Goal: Navigation & Orientation: Find specific page/section

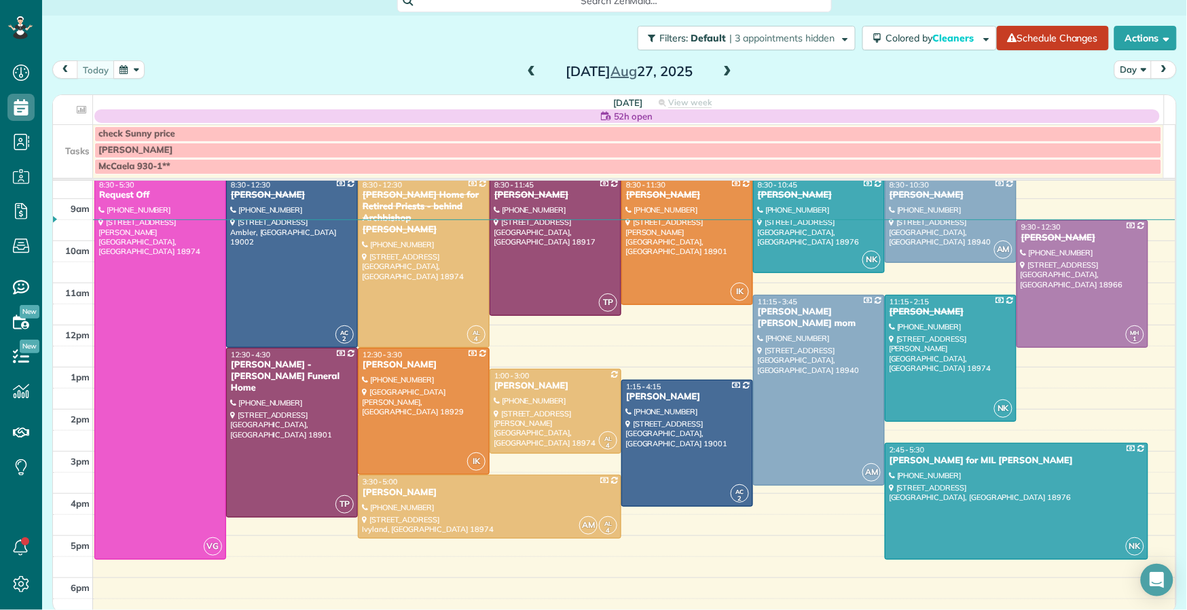
scroll to position [82, 0]
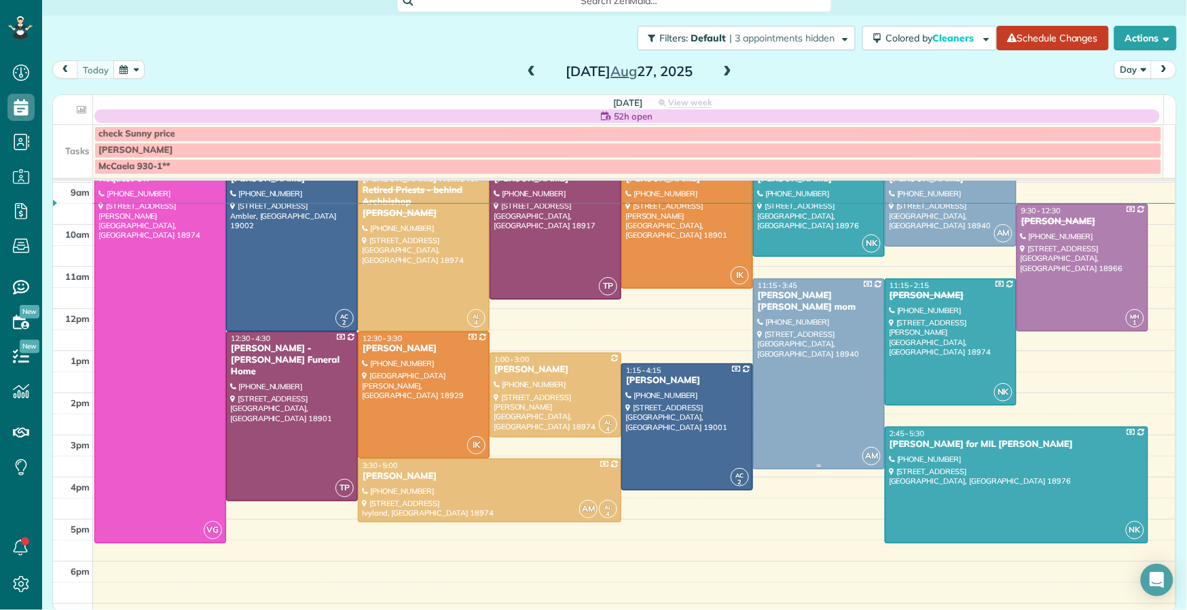
click at [812, 291] on div "11:15 - 3:45 Sunny Griffith Barbara Baldwin's mom" at bounding box center [819, 296] width 124 height 33
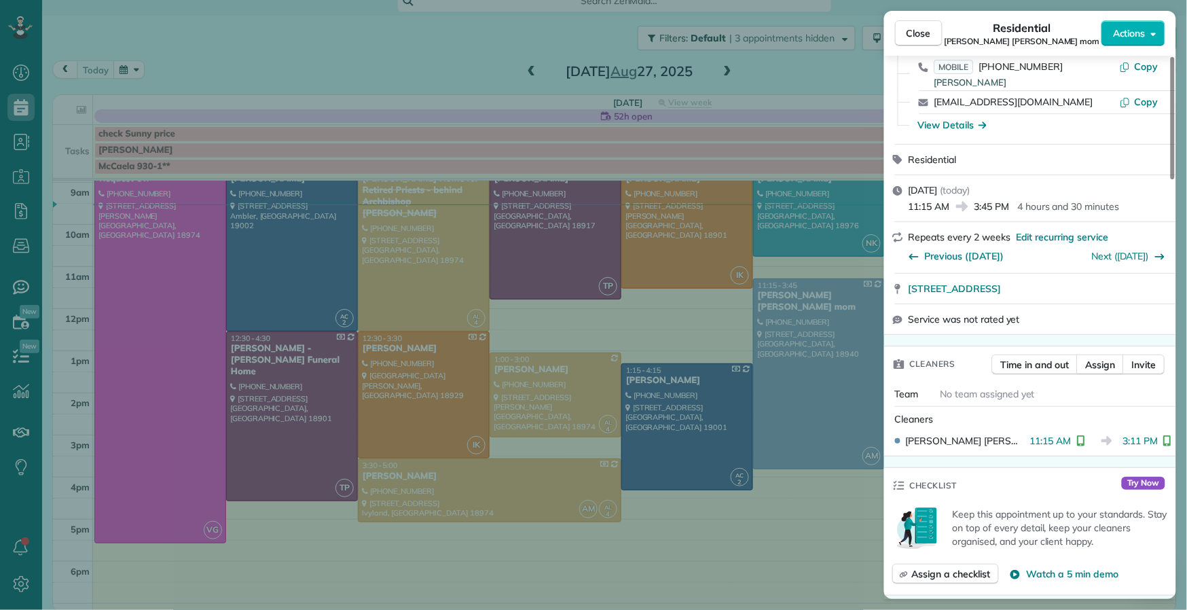
scroll to position [165, 0]
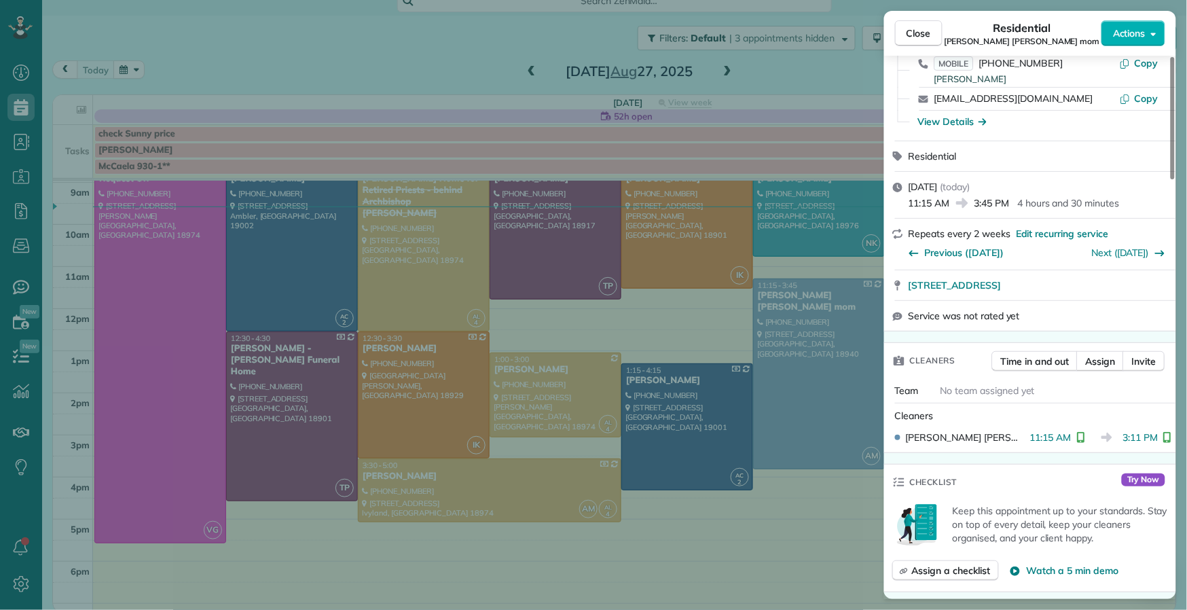
drag, startPoint x: 931, startPoint y: 33, endPoint x: 533, endPoint y: 62, distance: 399.0
click at [931, 33] on span "Close" at bounding box center [919, 33] width 24 height 14
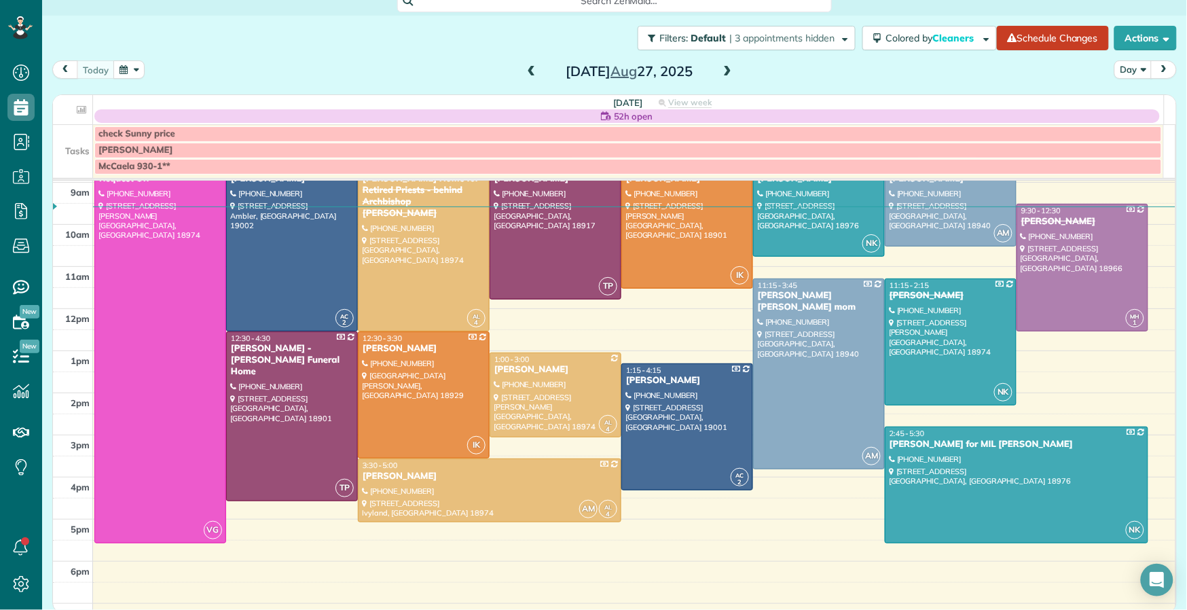
click at [526, 74] on span at bounding box center [531, 72] width 15 height 12
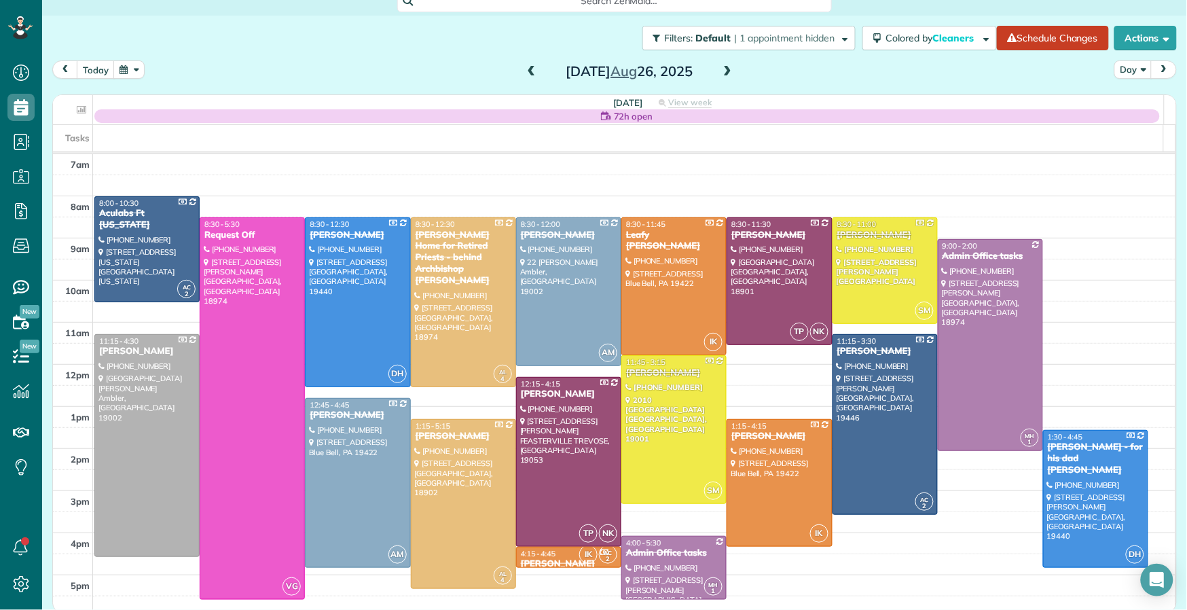
click at [527, 75] on span at bounding box center [531, 72] width 15 height 12
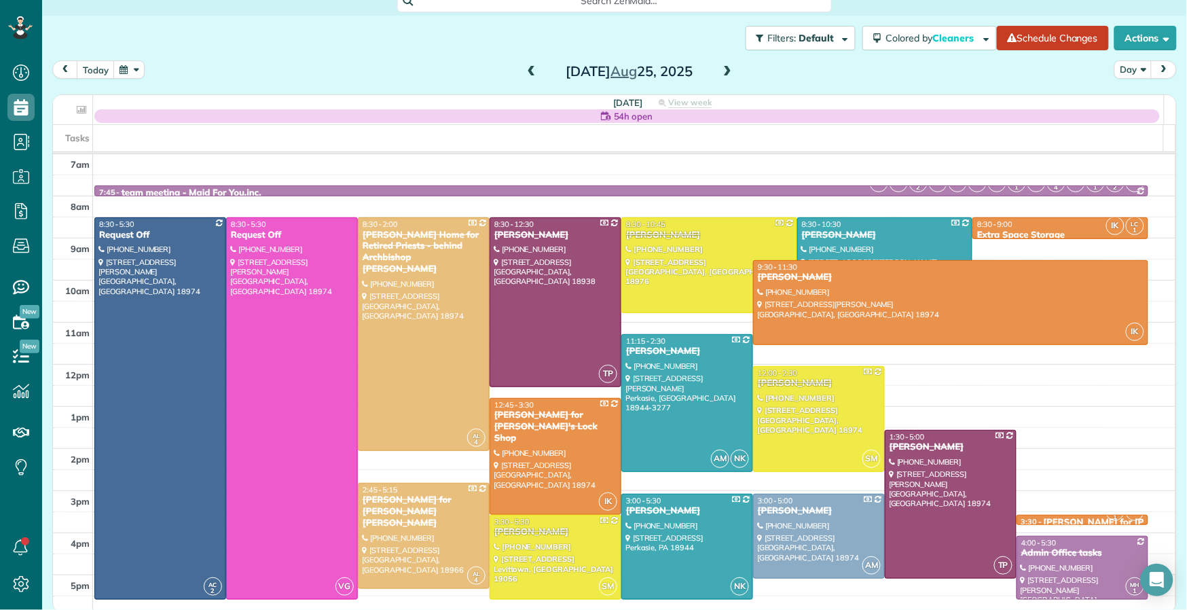
click at [527, 75] on span at bounding box center [531, 72] width 15 height 12
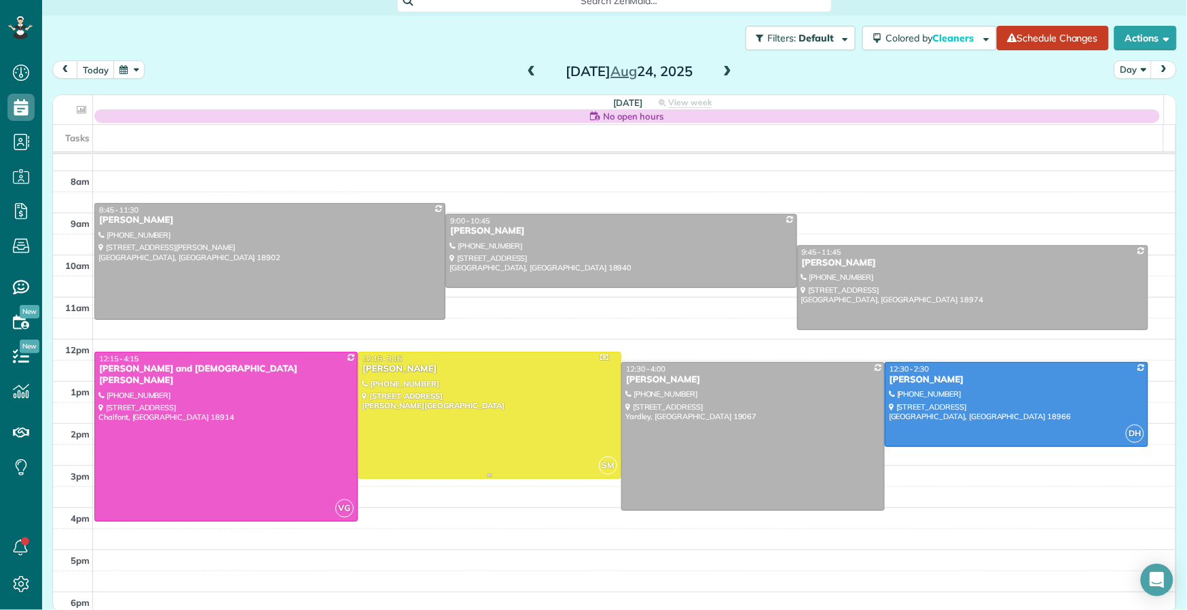
scroll to position [29, 0]
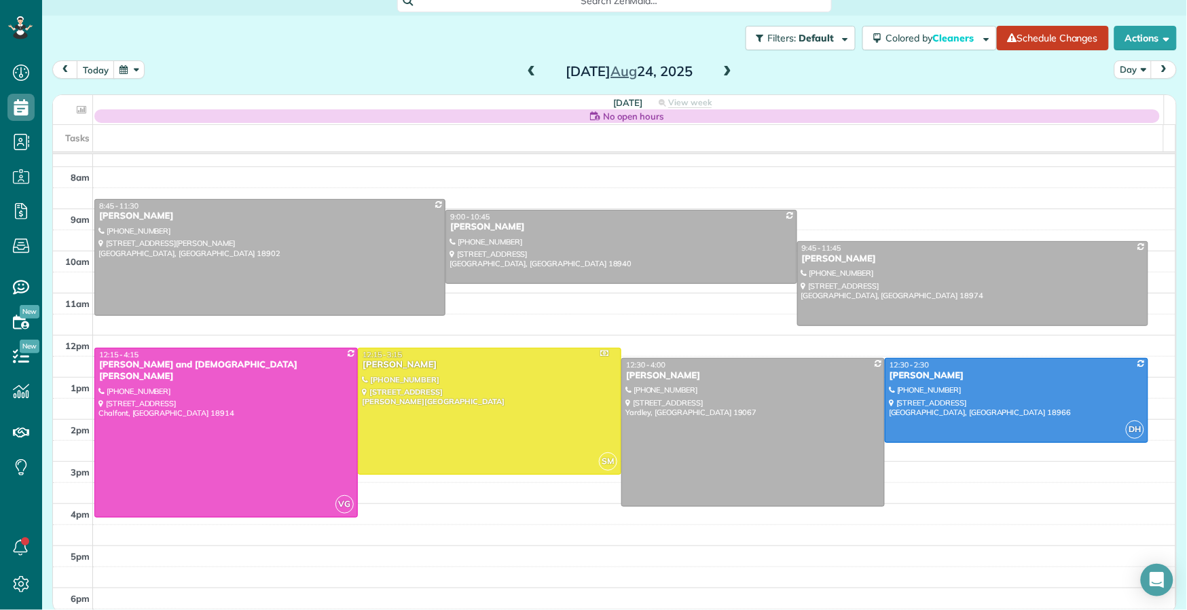
click at [720, 73] on span at bounding box center [727, 72] width 15 height 12
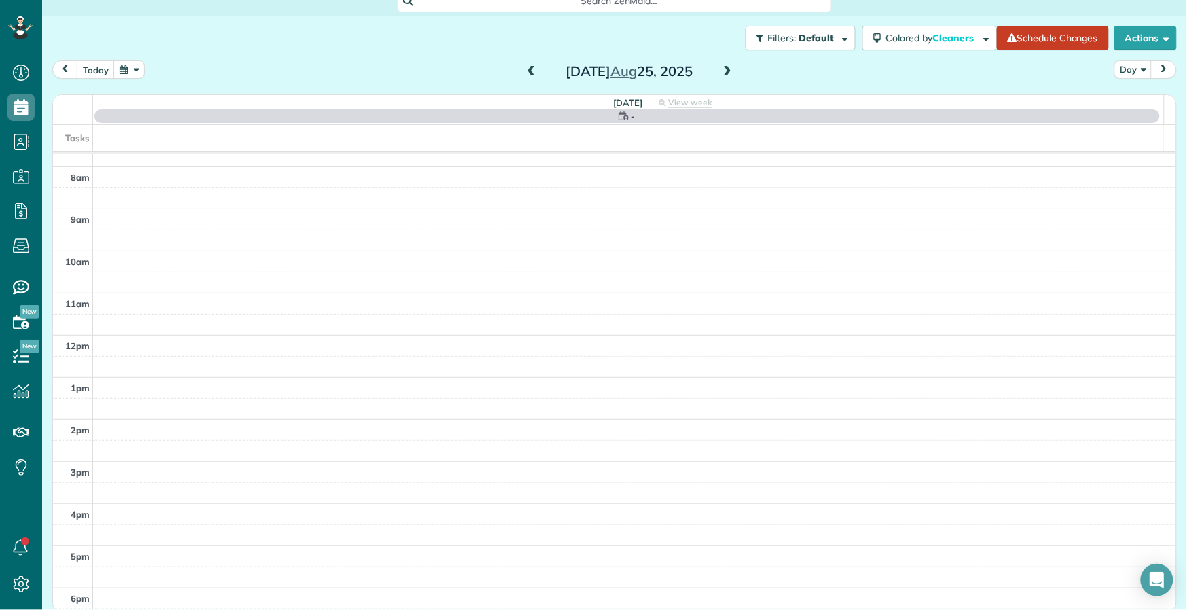
scroll to position [0, 0]
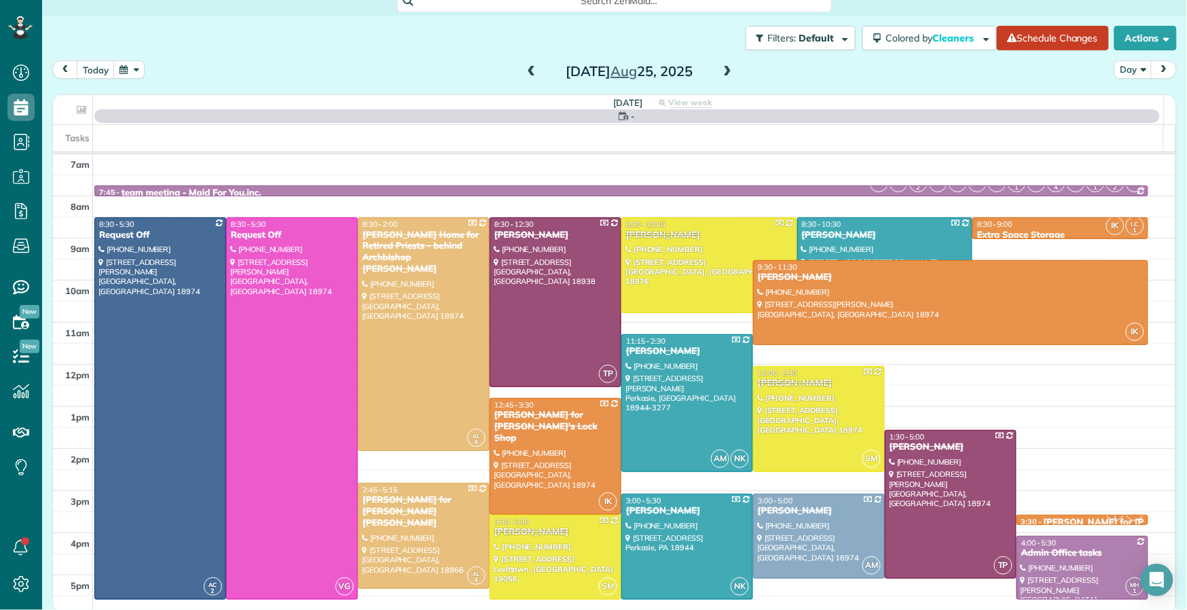
click at [720, 73] on span at bounding box center [727, 72] width 15 height 12
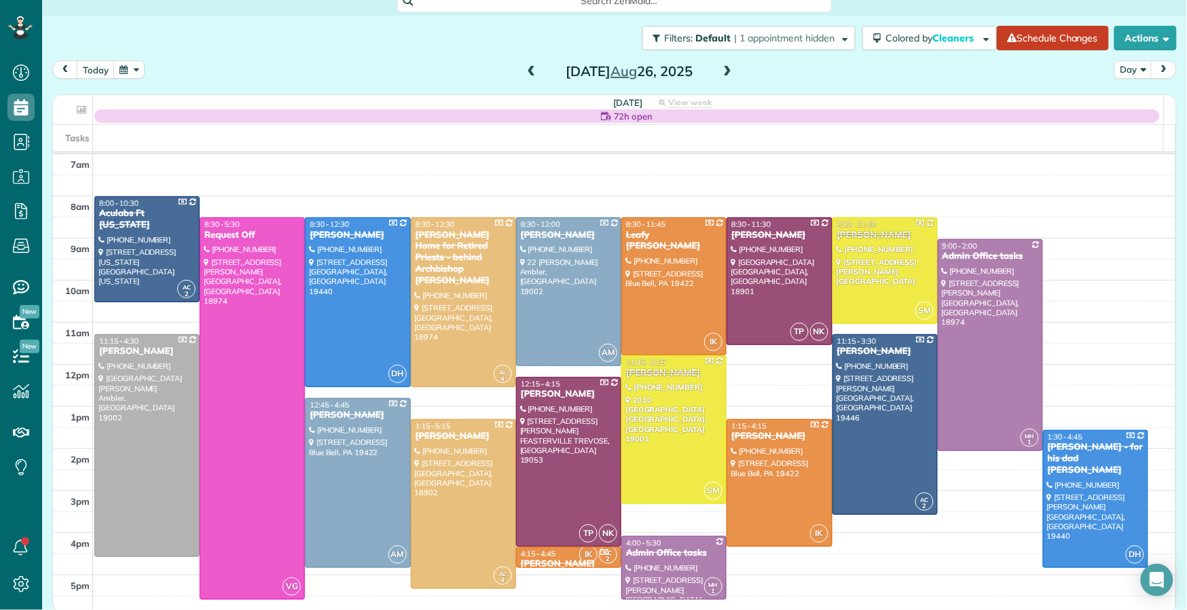
click at [720, 73] on span at bounding box center [727, 72] width 15 height 12
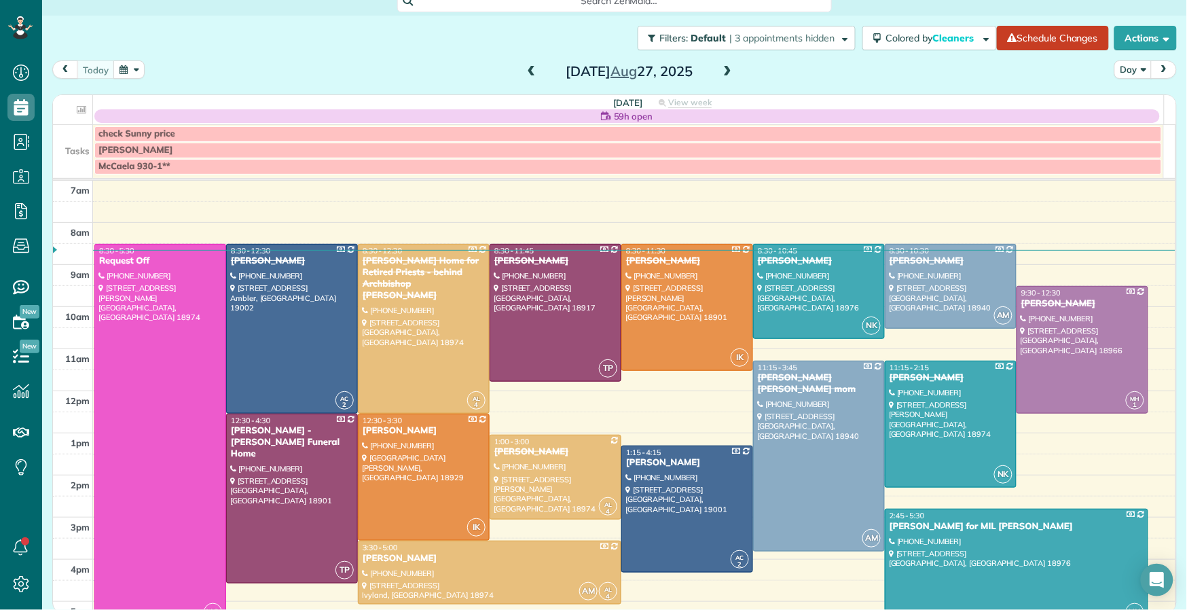
click at [720, 73] on span at bounding box center [727, 72] width 15 height 12
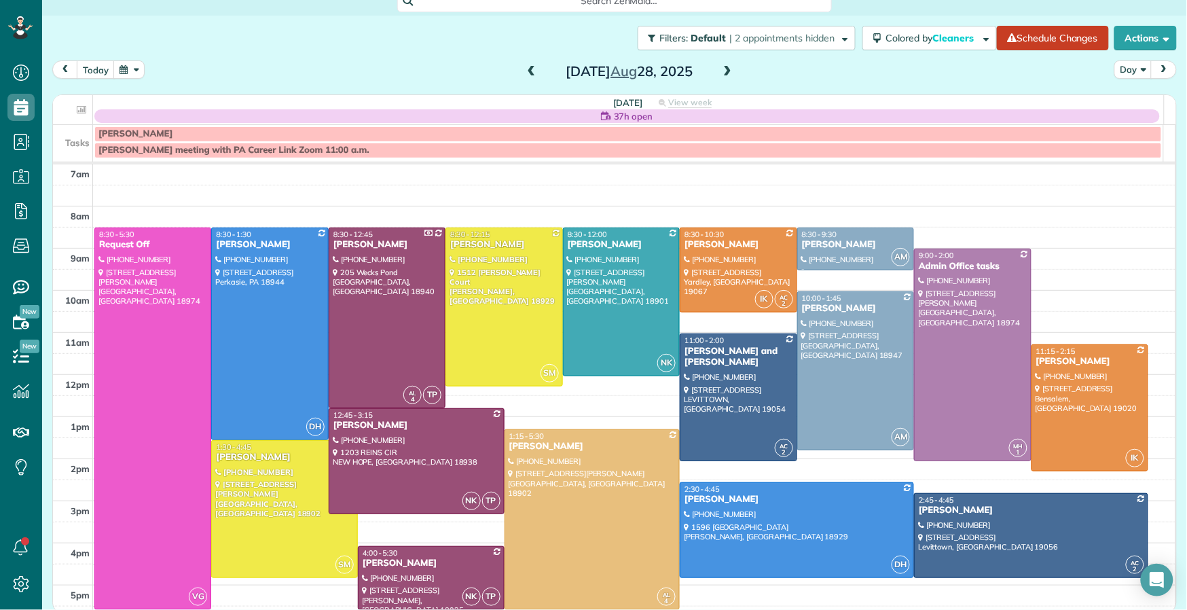
click at [525, 76] on span at bounding box center [531, 72] width 15 height 12
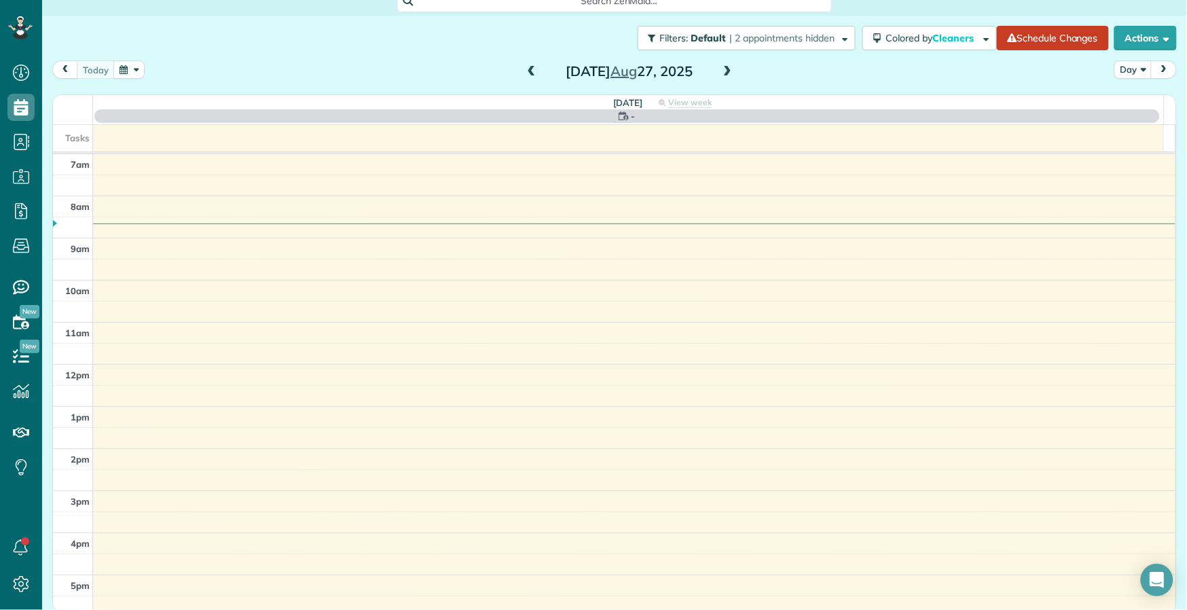
click at [525, 75] on span at bounding box center [531, 72] width 15 height 12
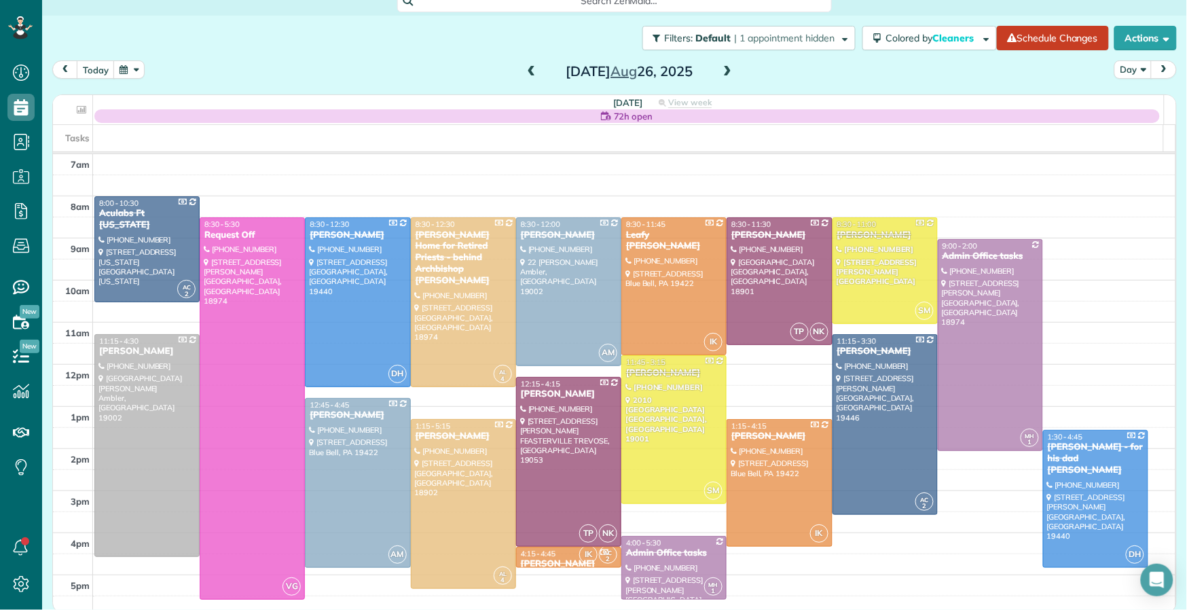
click at [525, 75] on span at bounding box center [531, 72] width 15 height 12
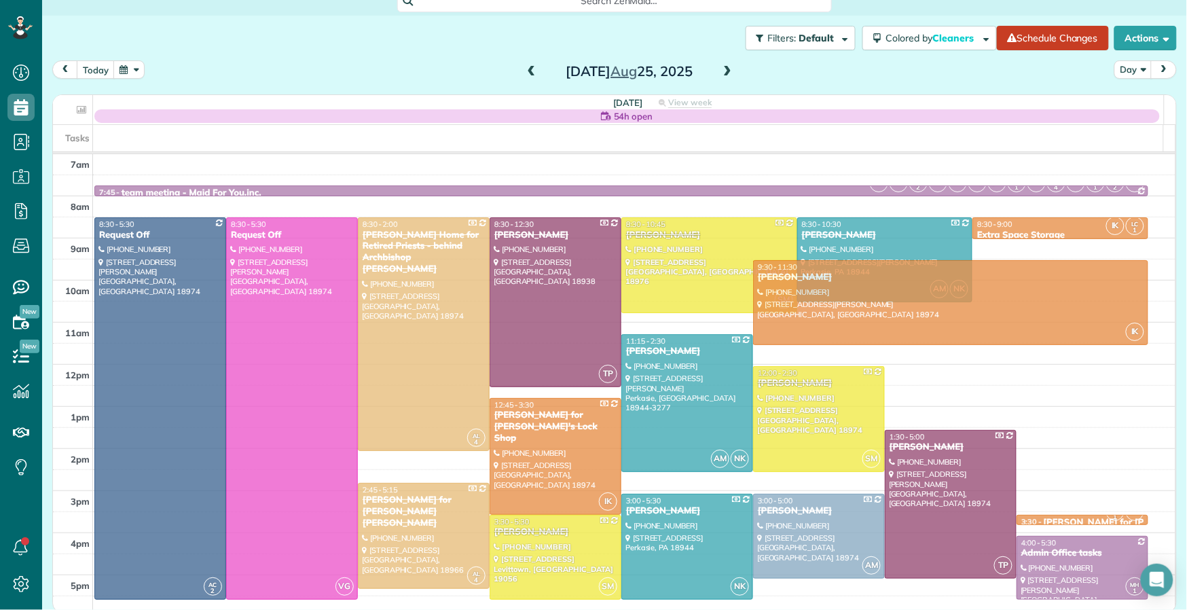
click at [524, 66] on span at bounding box center [531, 72] width 15 height 12
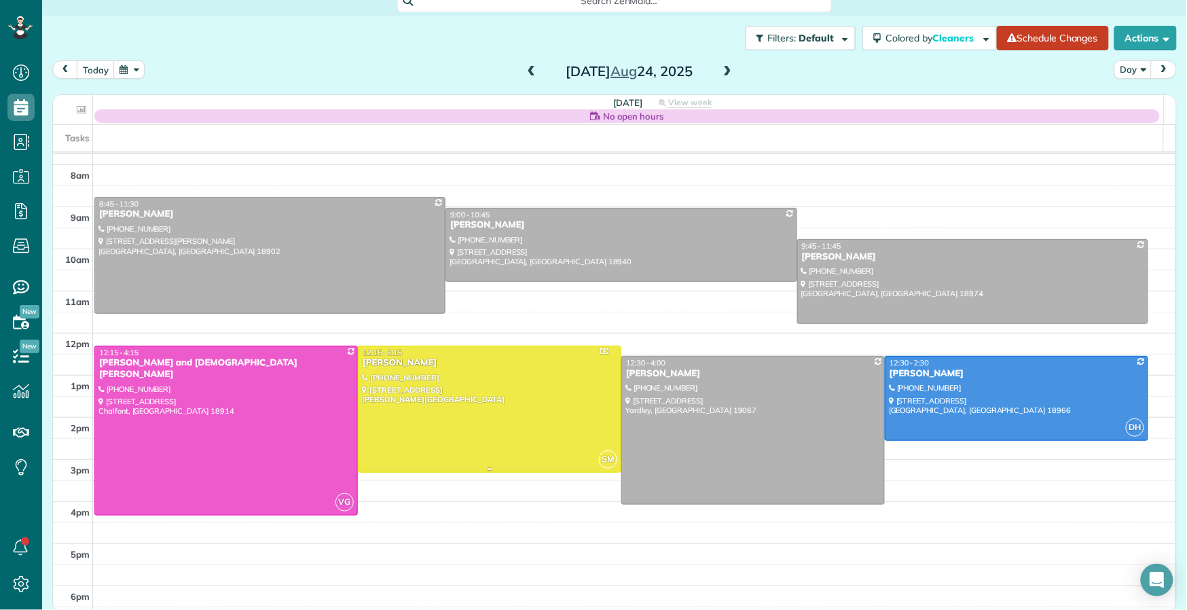
scroll to position [35, 0]
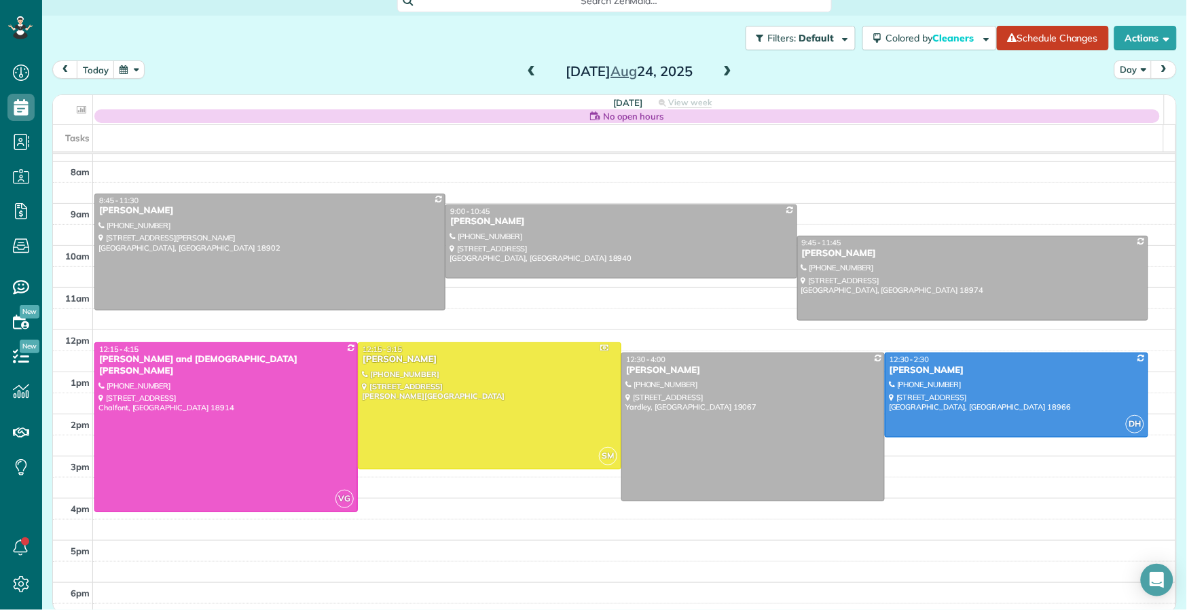
click at [723, 68] on span at bounding box center [727, 72] width 15 height 12
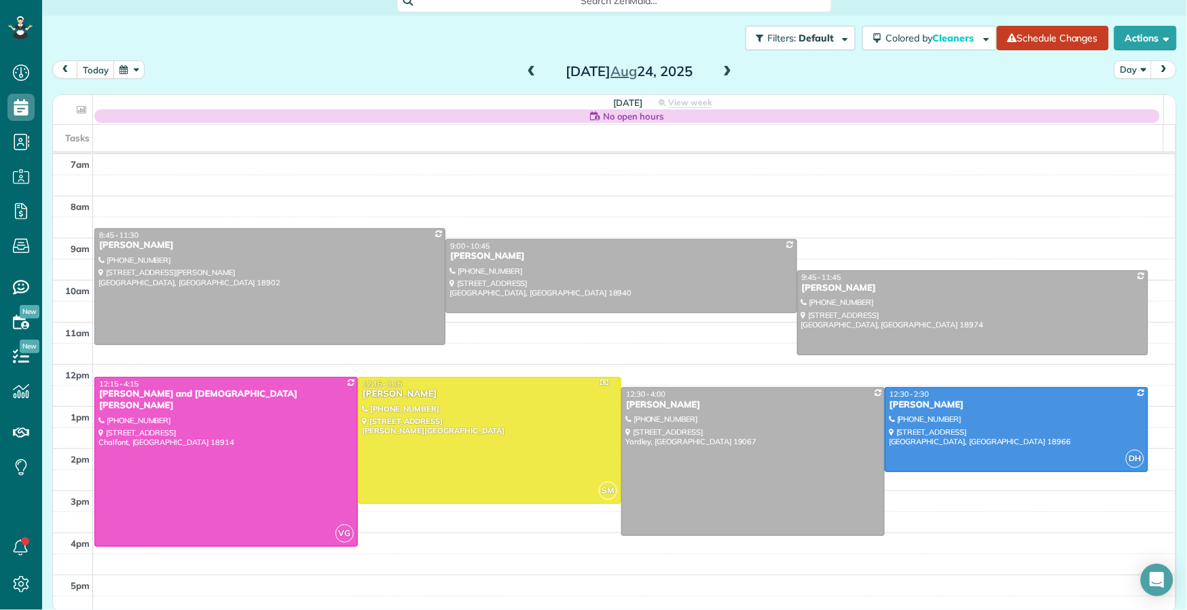
click at [723, 68] on span at bounding box center [727, 72] width 15 height 12
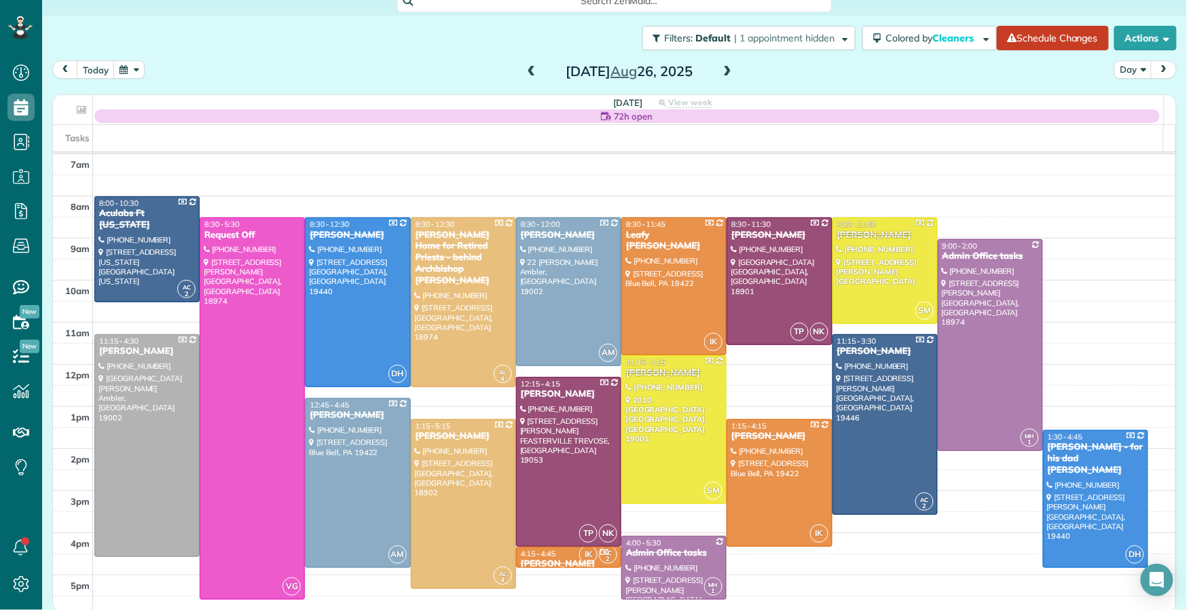
click at [723, 69] on span at bounding box center [727, 72] width 15 height 12
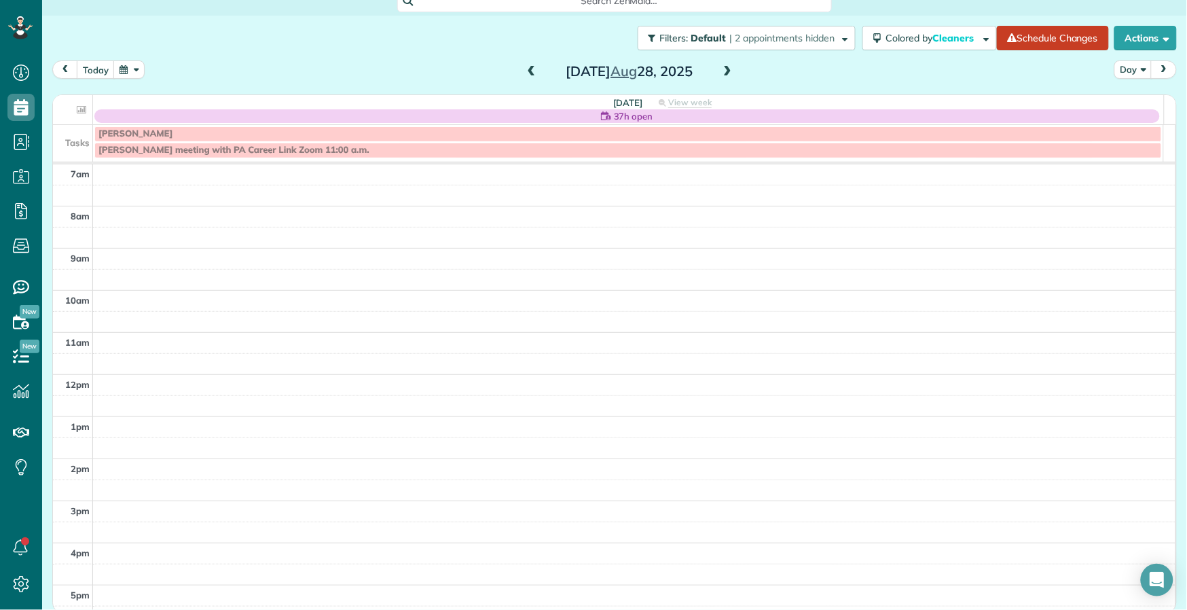
click at [723, 69] on span at bounding box center [727, 72] width 15 height 12
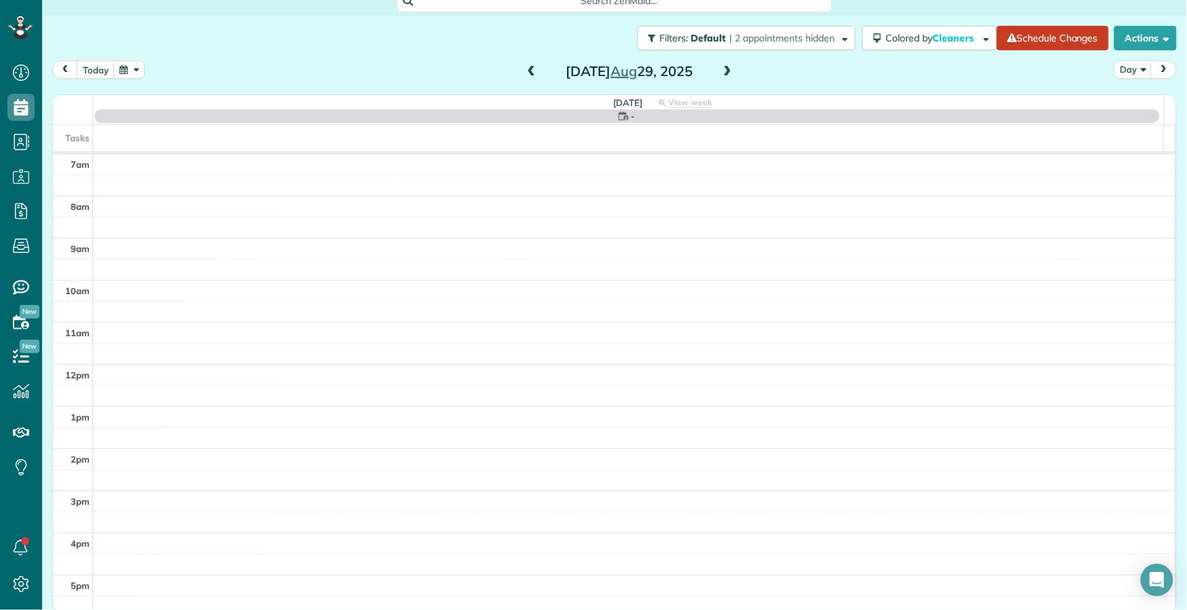
click at [724, 69] on span at bounding box center [727, 72] width 15 height 12
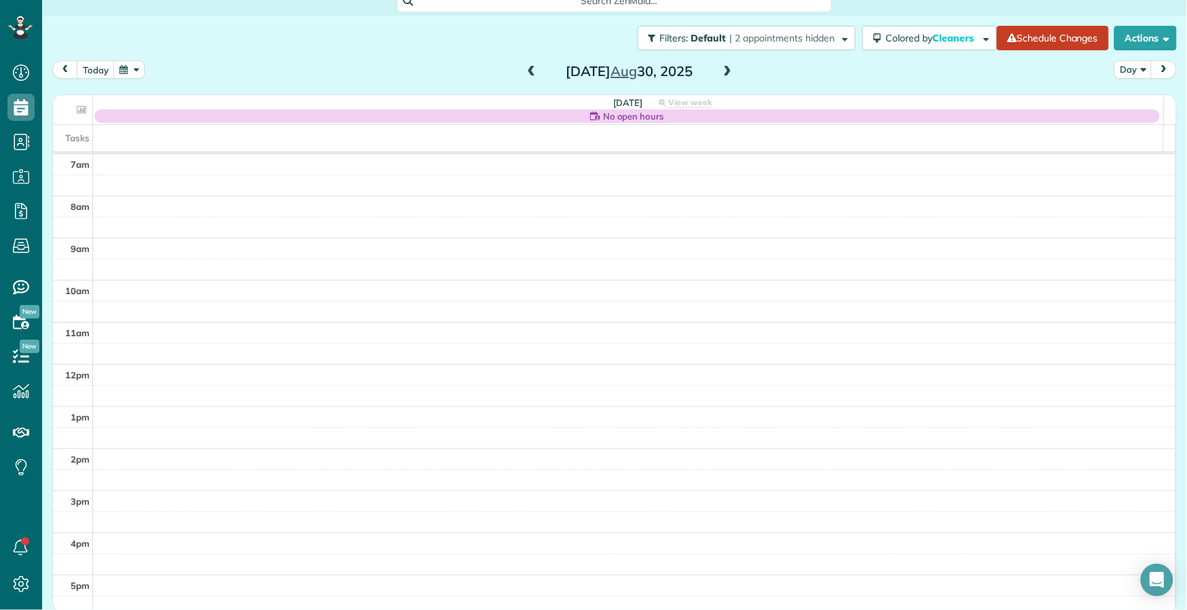
click at [528, 71] on span at bounding box center [531, 72] width 15 height 12
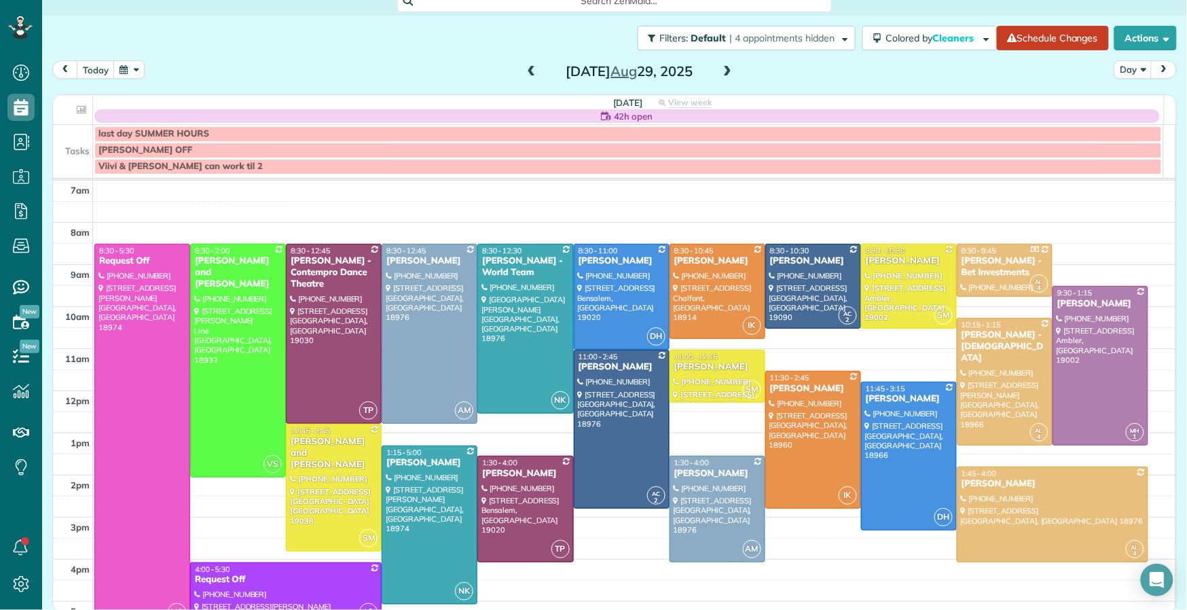
click at [737, 69] on div "today Day Friday Aug 29, 2025" at bounding box center [614, 72] width 1125 height 25
click at [724, 69] on span at bounding box center [727, 72] width 15 height 12
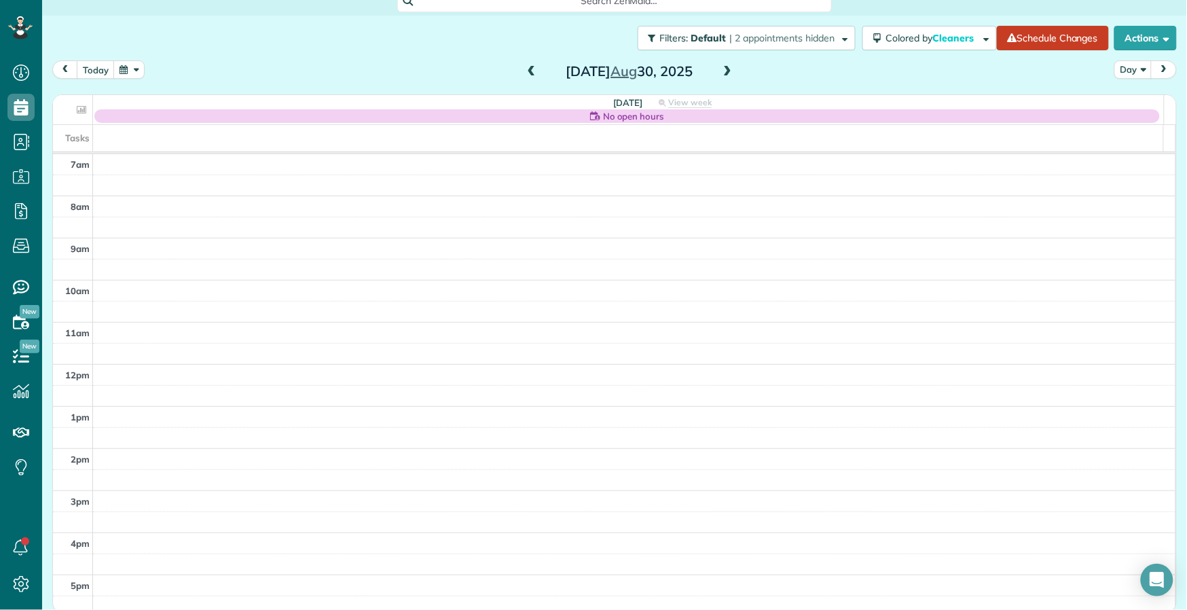
click at [524, 69] on span at bounding box center [531, 72] width 15 height 12
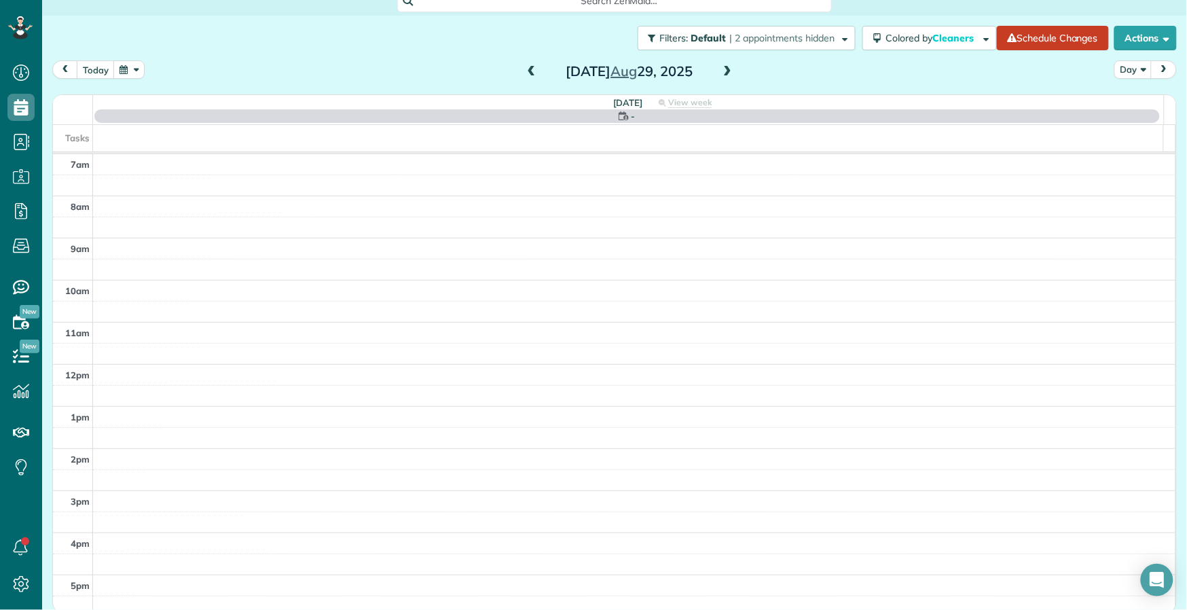
click at [723, 71] on span at bounding box center [727, 72] width 15 height 12
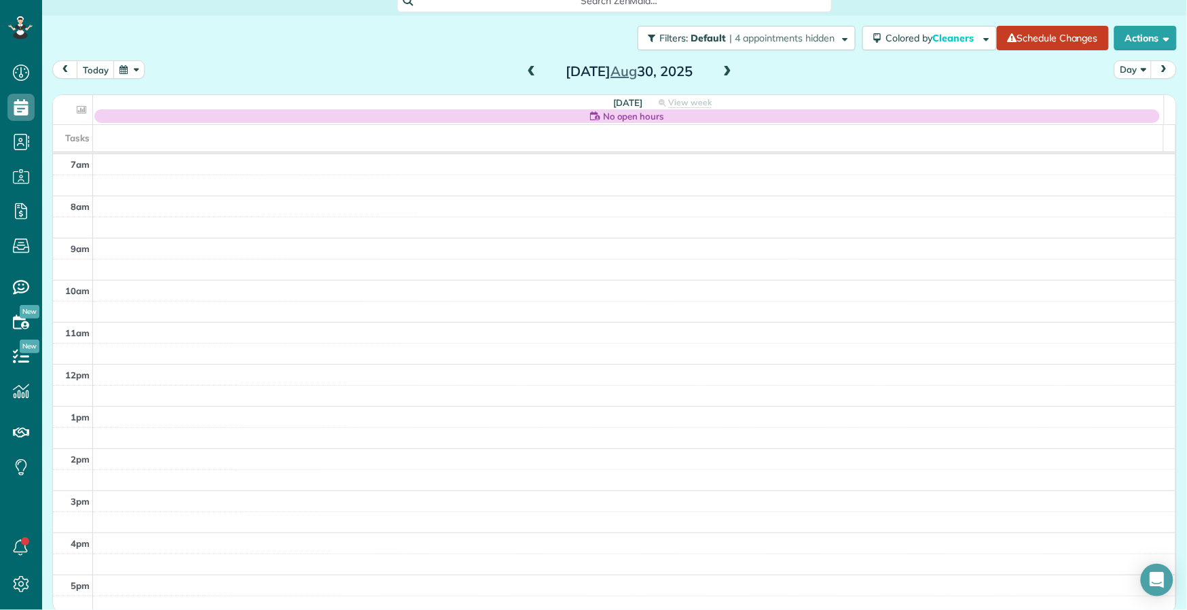
click at [529, 74] on span at bounding box center [531, 72] width 15 height 12
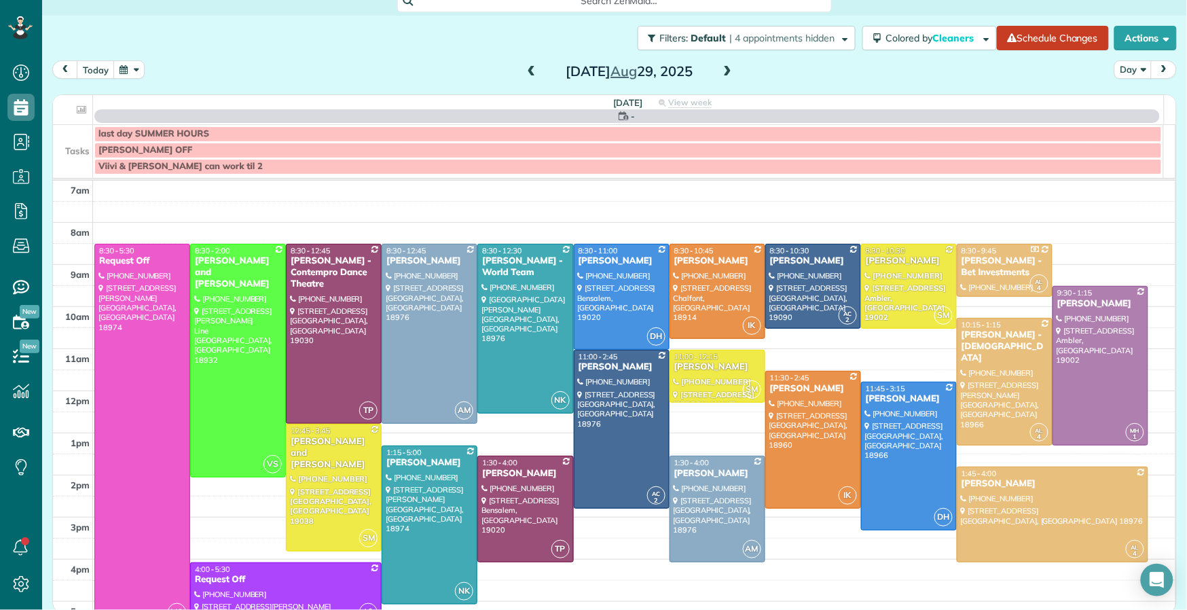
click at [720, 69] on span at bounding box center [727, 72] width 15 height 12
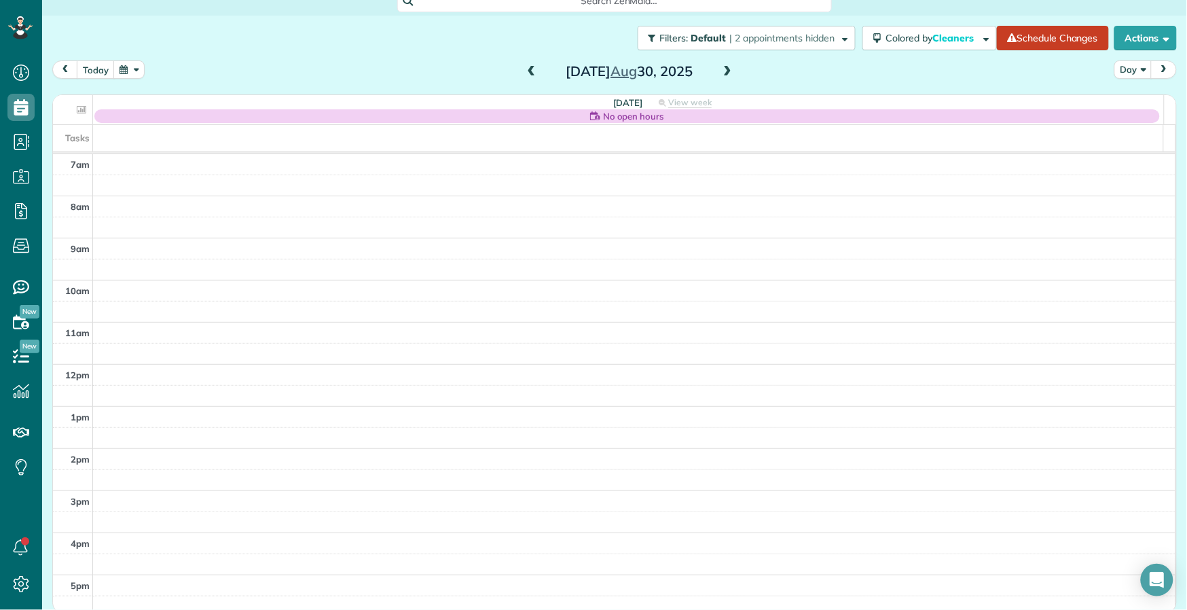
drag, startPoint x: 526, startPoint y: 67, endPoint x: 590, endPoint y: 71, distance: 64.0
click at [526, 68] on span at bounding box center [531, 72] width 15 height 12
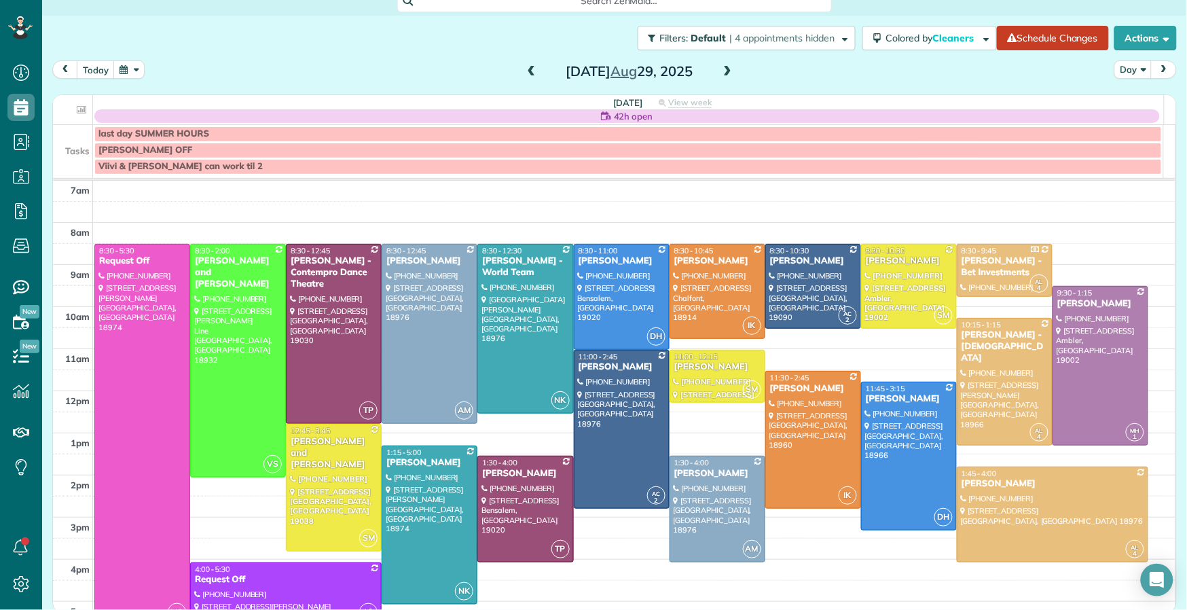
click at [720, 69] on span at bounding box center [727, 72] width 15 height 12
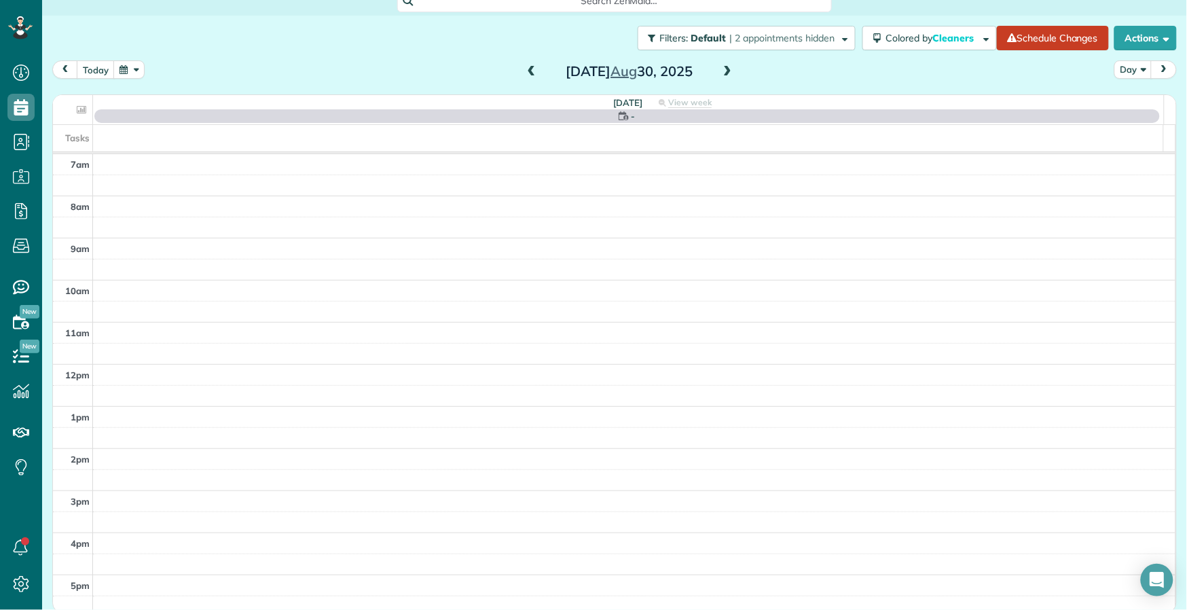
click at [720, 68] on span at bounding box center [727, 72] width 15 height 12
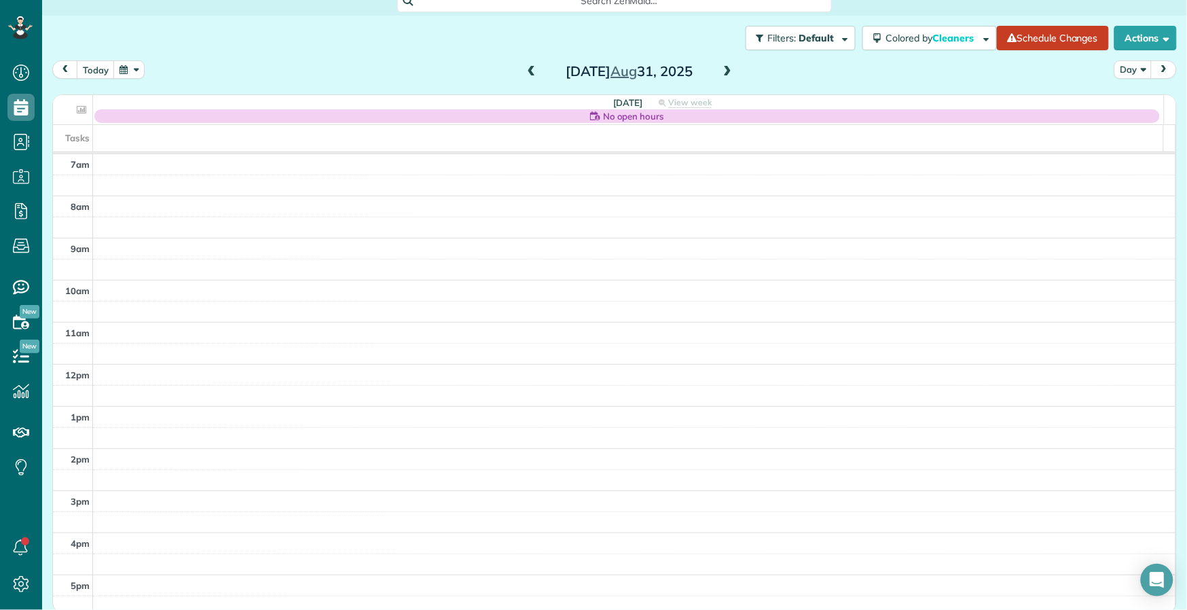
click at [524, 71] on span at bounding box center [531, 72] width 15 height 12
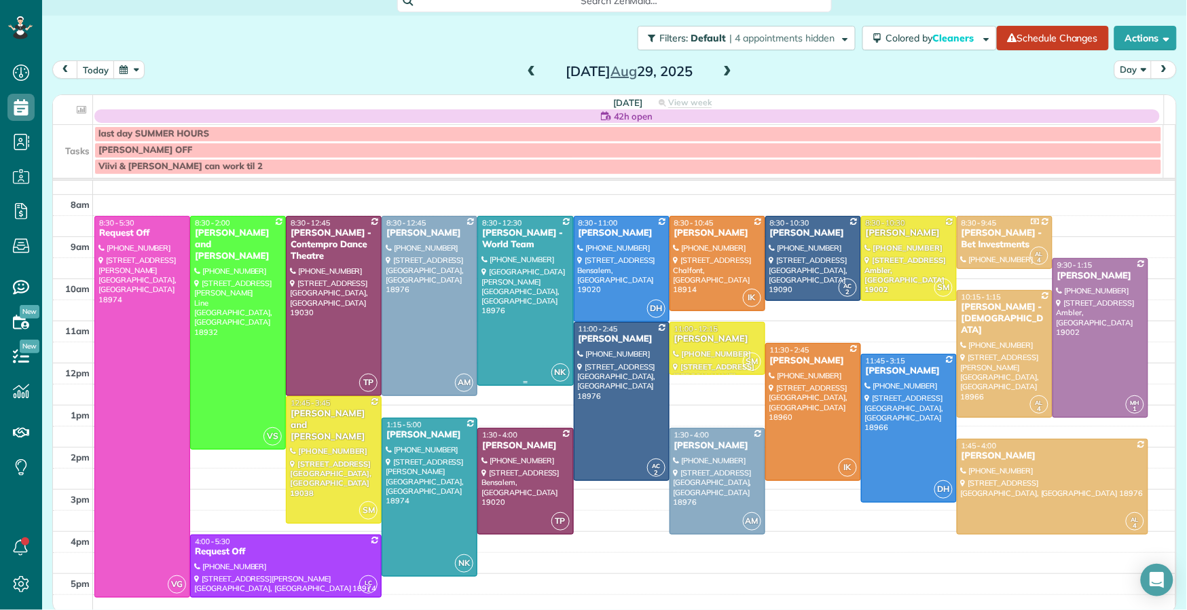
scroll to position [29, 0]
click at [524, 67] on span at bounding box center [531, 72] width 15 height 12
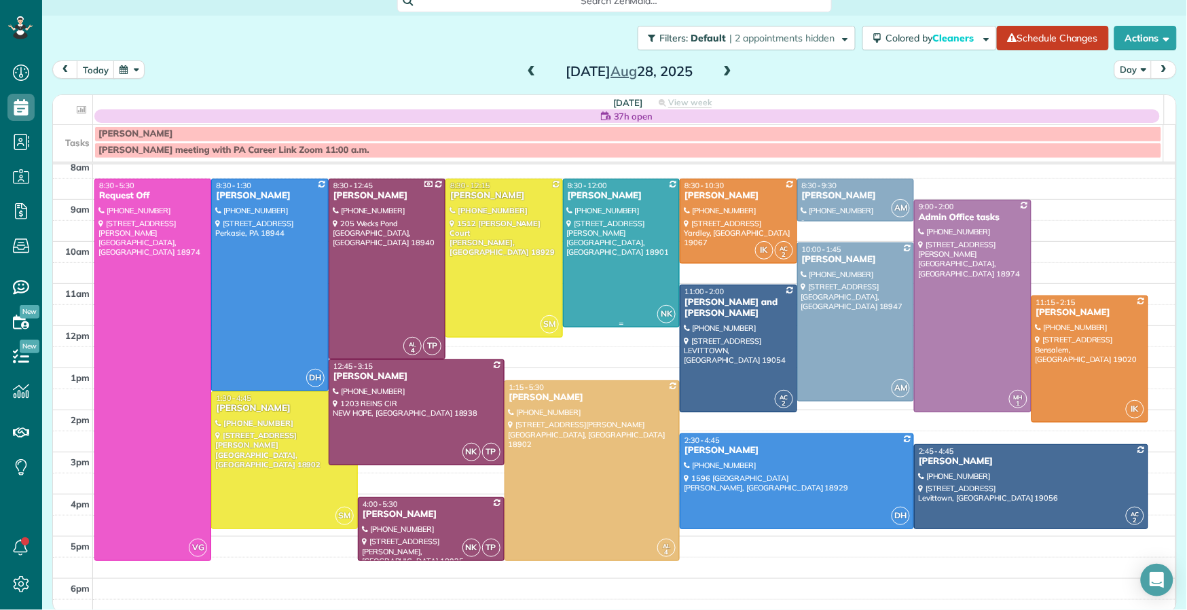
scroll to position [45, 0]
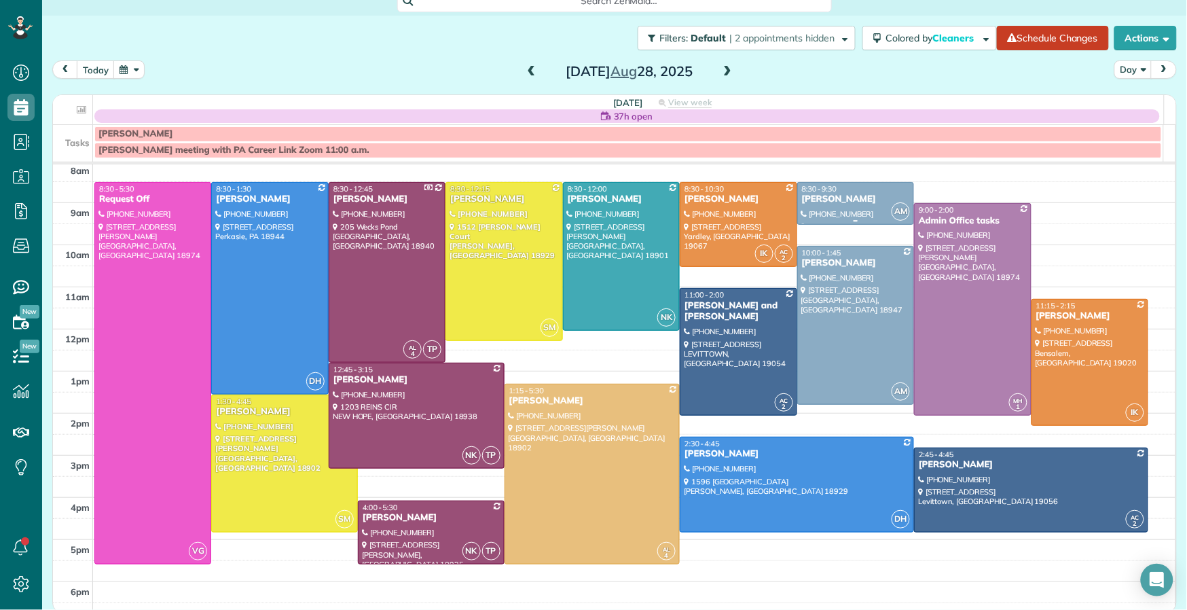
click at [817, 193] on span "8:30 - 9:30" at bounding box center [819, 189] width 35 height 10
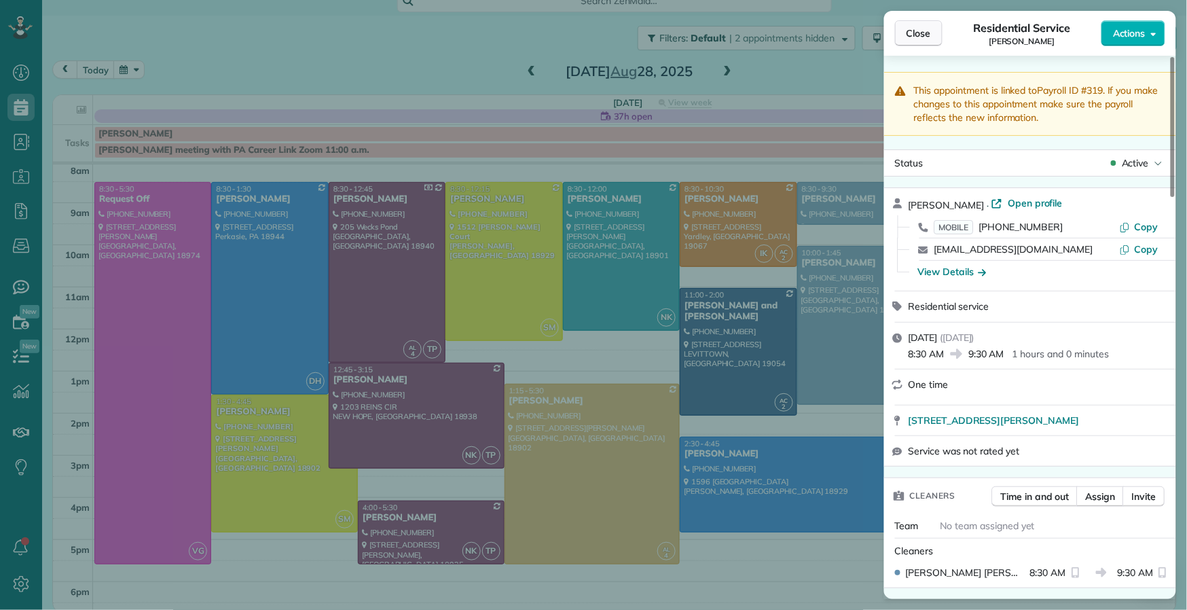
click at [917, 37] on span "Close" at bounding box center [919, 33] width 24 height 14
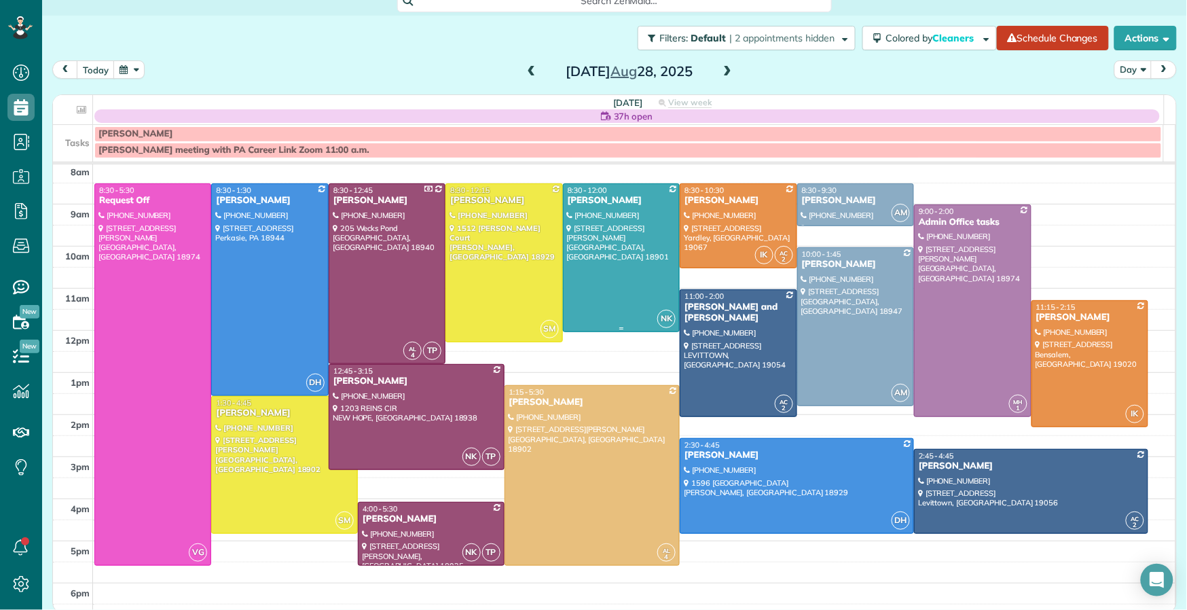
scroll to position [58, 0]
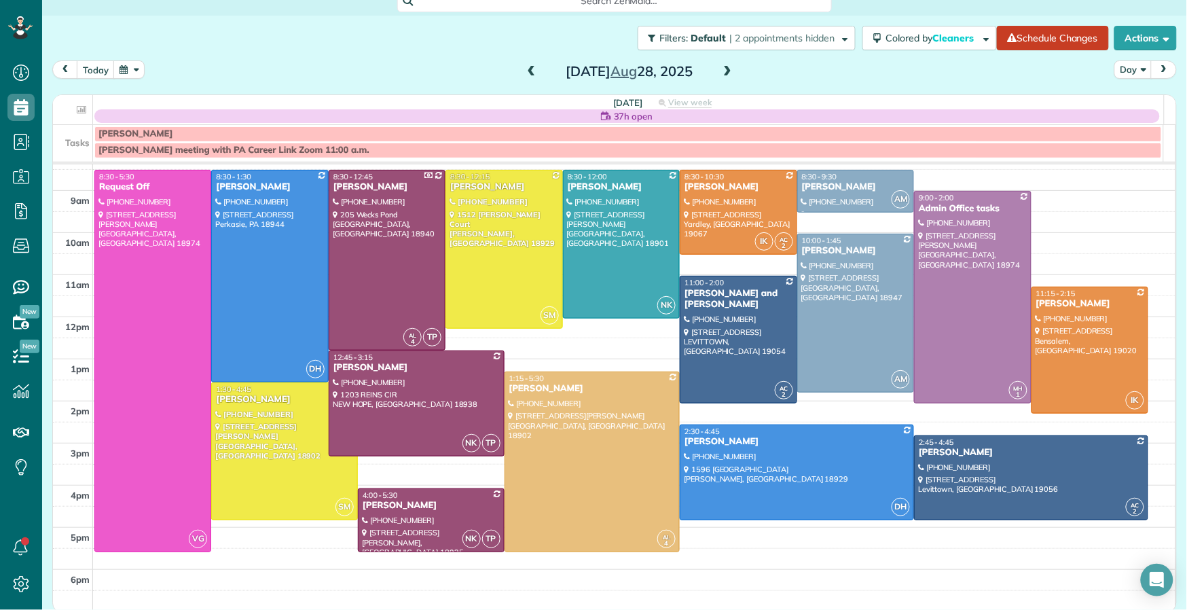
click at [528, 78] on span at bounding box center [531, 72] width 15 height 20
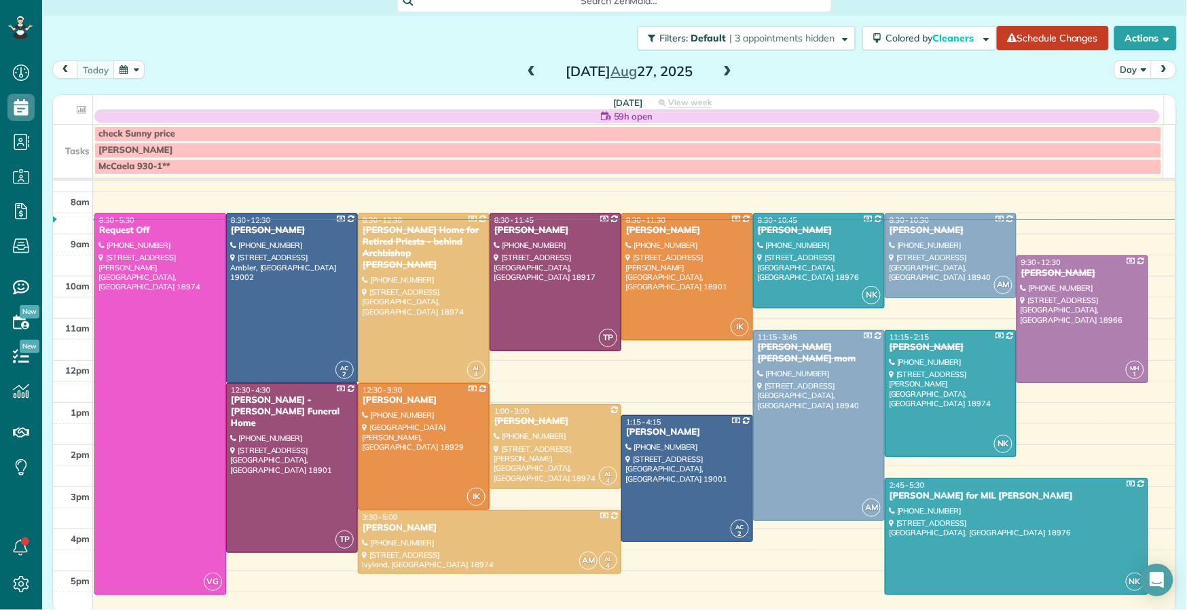
scroll to position [49, 0]
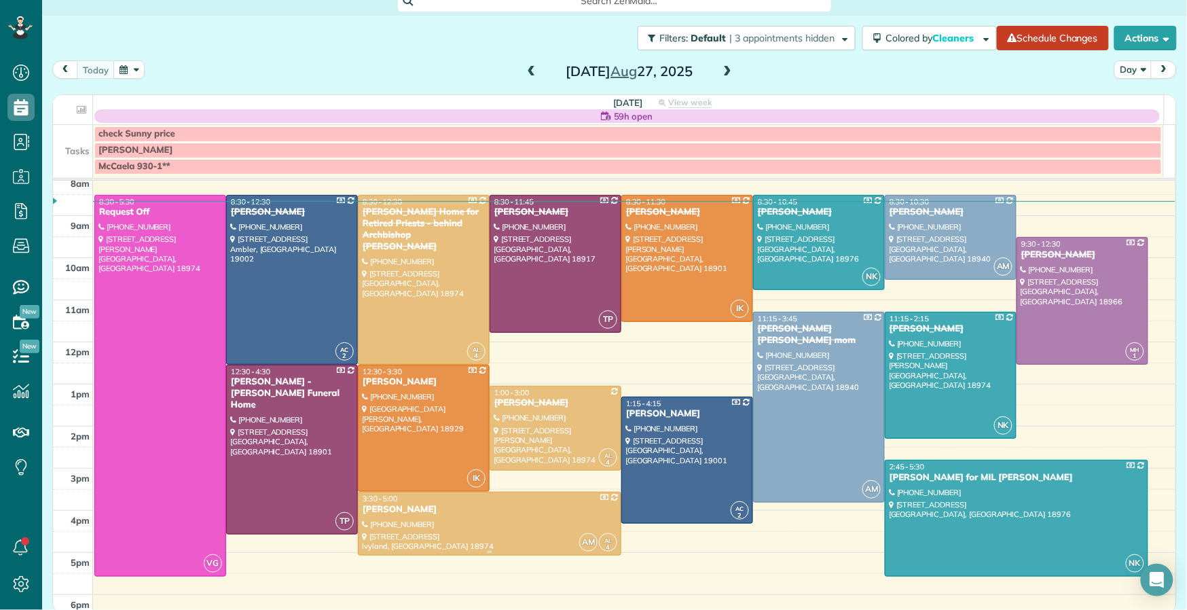
click at [389, 508] on div "Dawn McKee" at bounding box center [489, 510] width 255 height 12
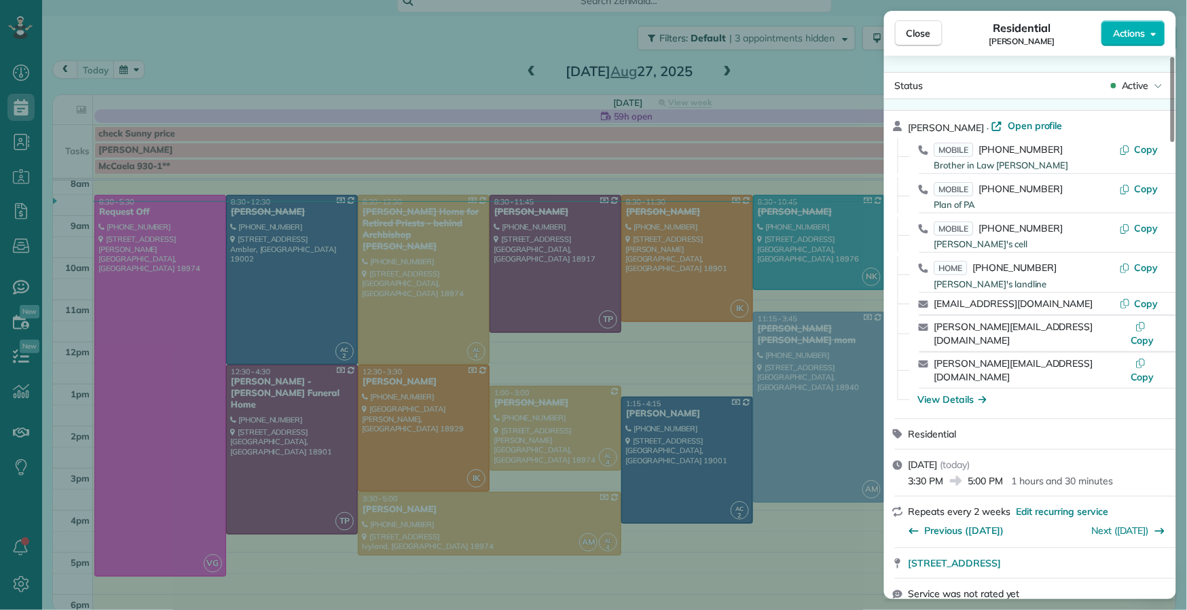
drag, startPoint x: 915, startPoint y: 42, endPoint x: 857, endPoint y: 107, distance: 86.6
click at [915, 42] on button "Close" at bounding box center [919, 33] width 48 height 26
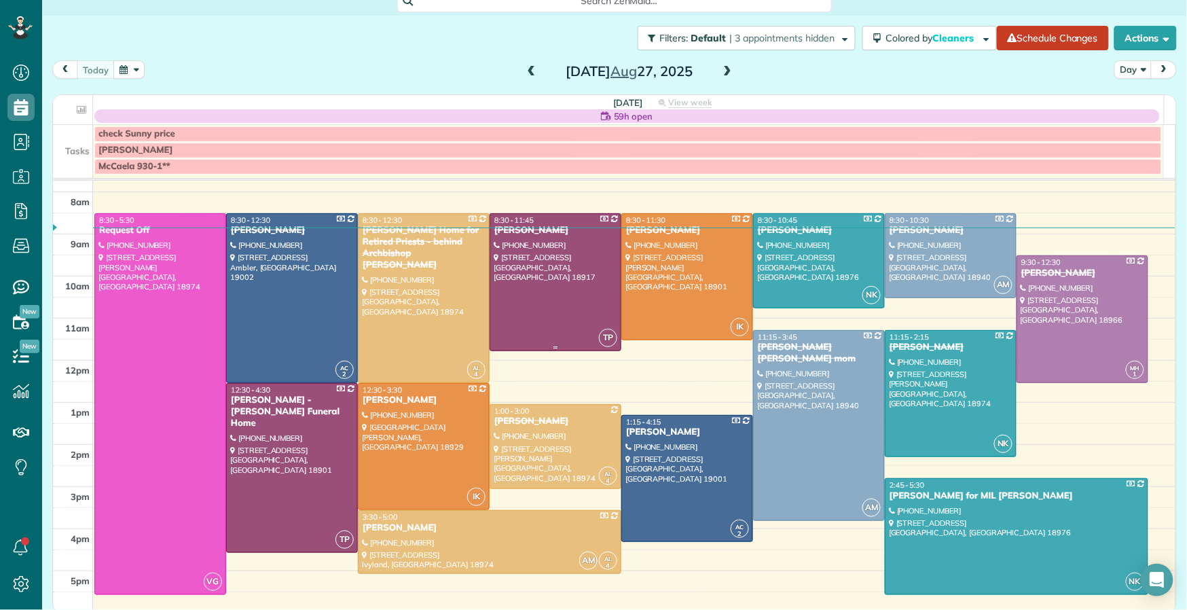
scroll to position [21, 0]
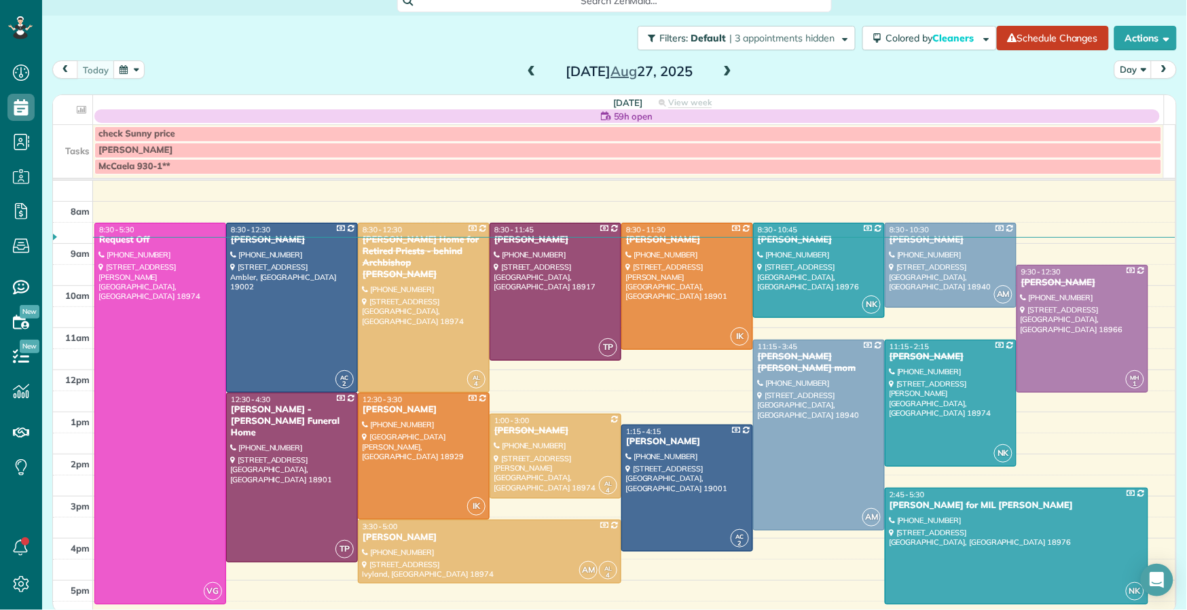
click at [729, 76] on span at bounding box center [727, 72] width 15 height 12
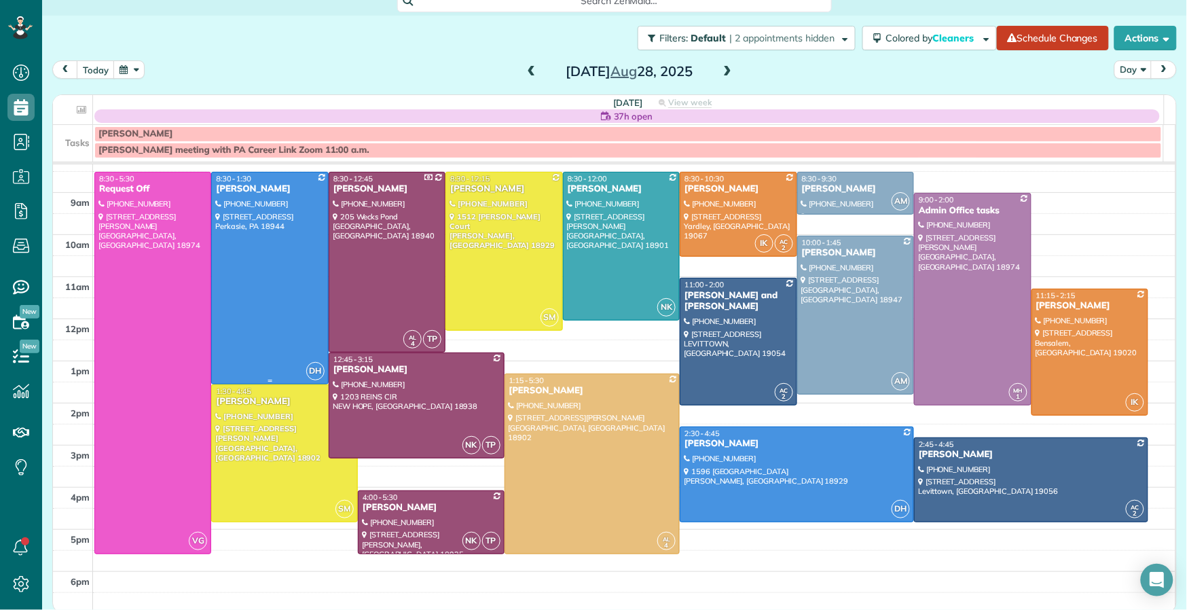
scroll to position [52, 0]
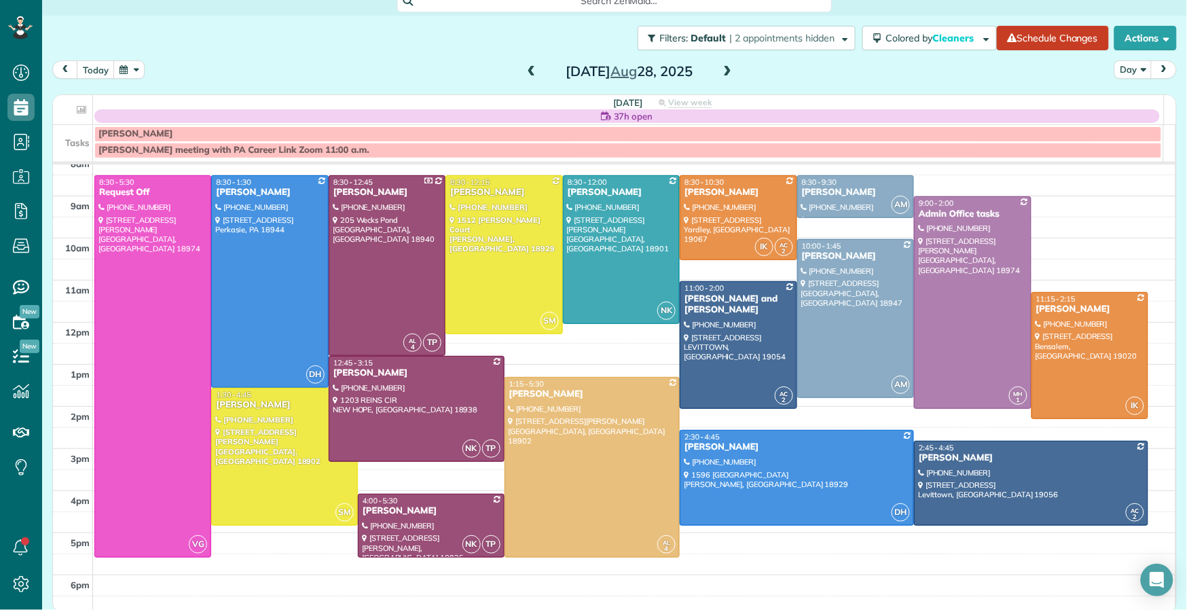
drag, startPoint x: 527, startPoint y: 67, endPoint x: 564, endPoint y: 72, distance: 37.1
click at [527, 67] on span at bounding box center [531, 72] width 15 height 12
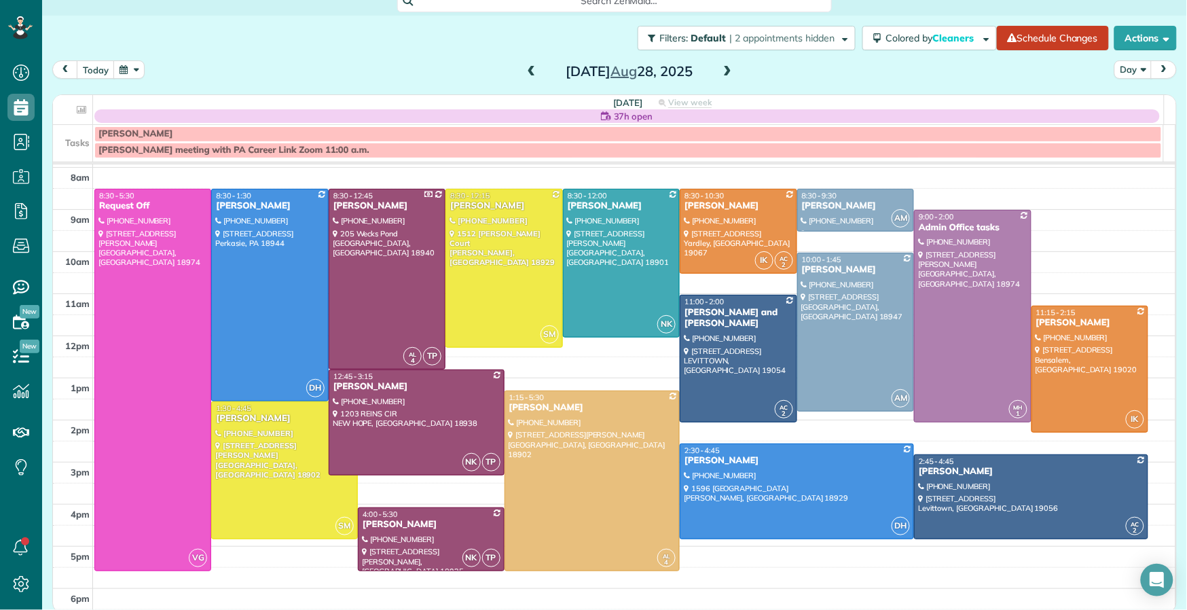
scroll to position [42, 0]
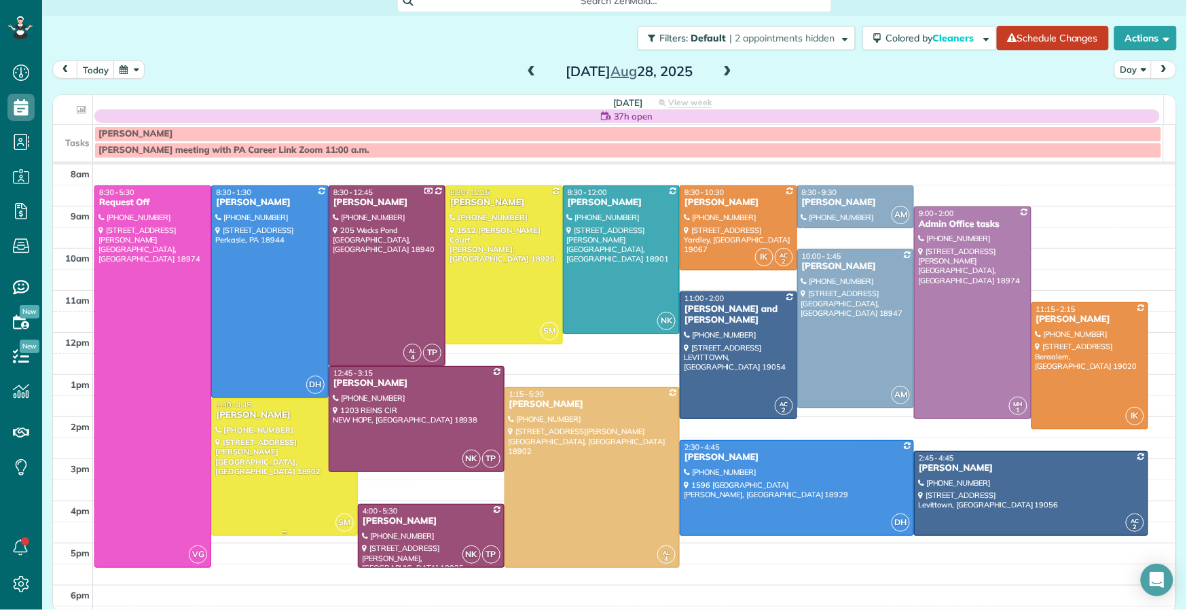
click at [312, 478] on div at bounding box center [284, 467] width 145 height 136
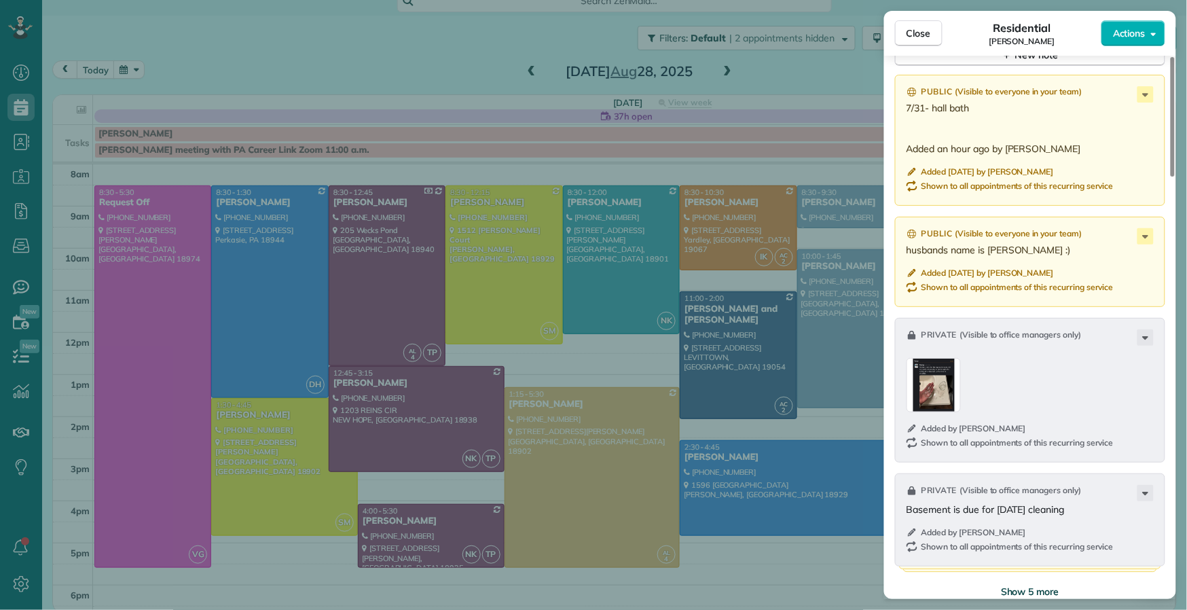
scroll to position [1719, 0]
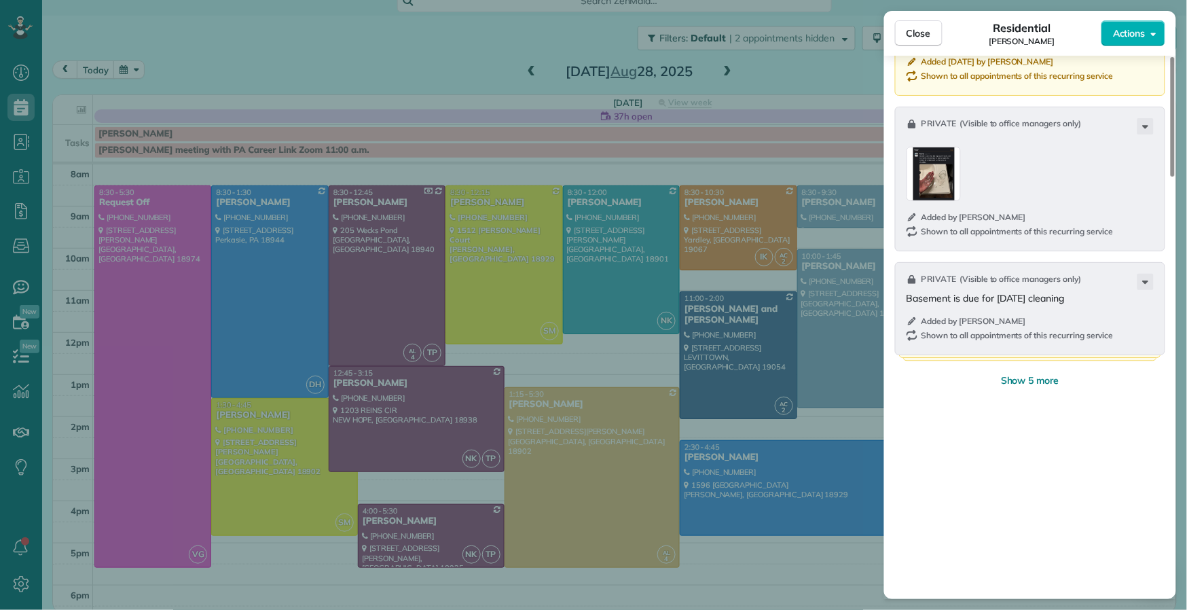
click at [1034, 387] on span "Show 5 more" at bounding box center [1030, 380] width 58 height 14
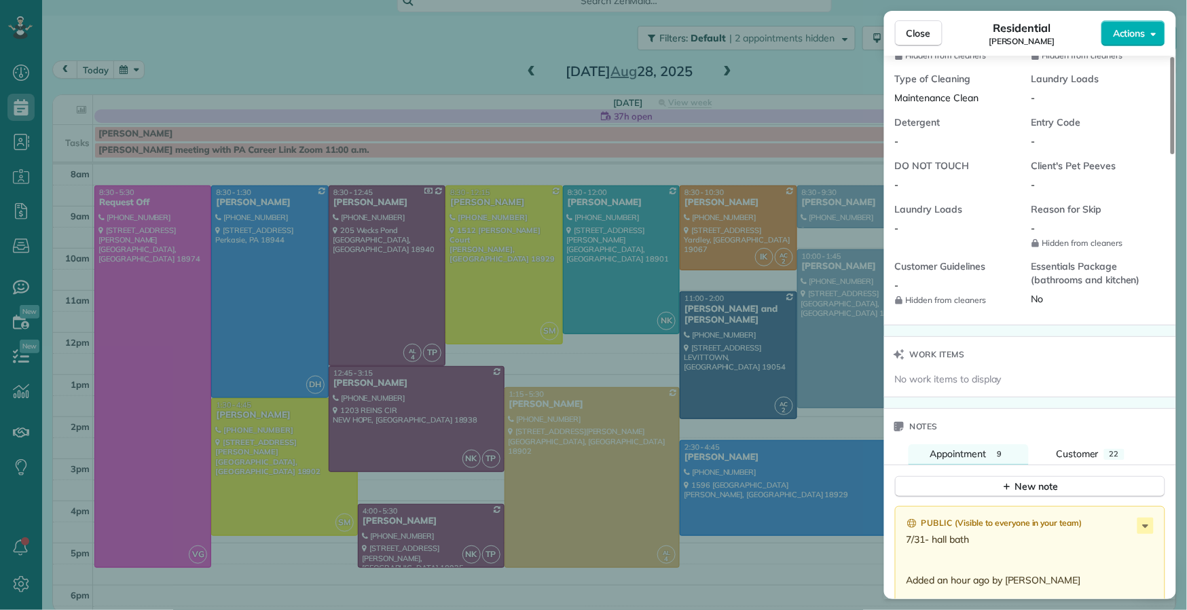
scroll to position [1224, 0]
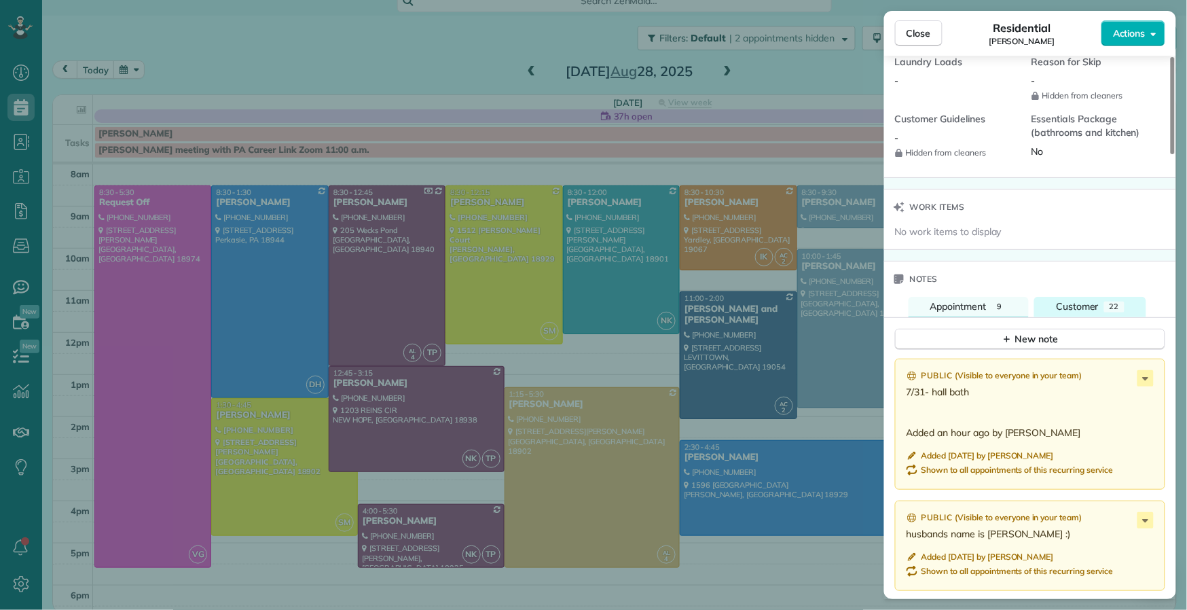
click at [1086, 312] on span "Customer" at bounding box center [1077, 306] width 43 height 12
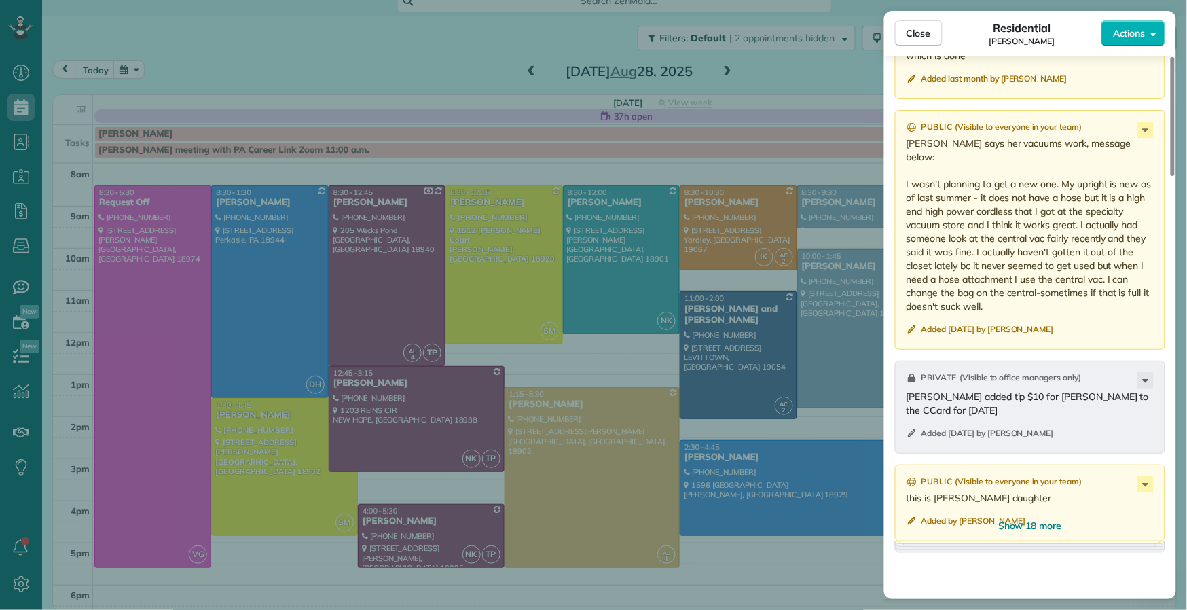
scroll to position [1594, 0]
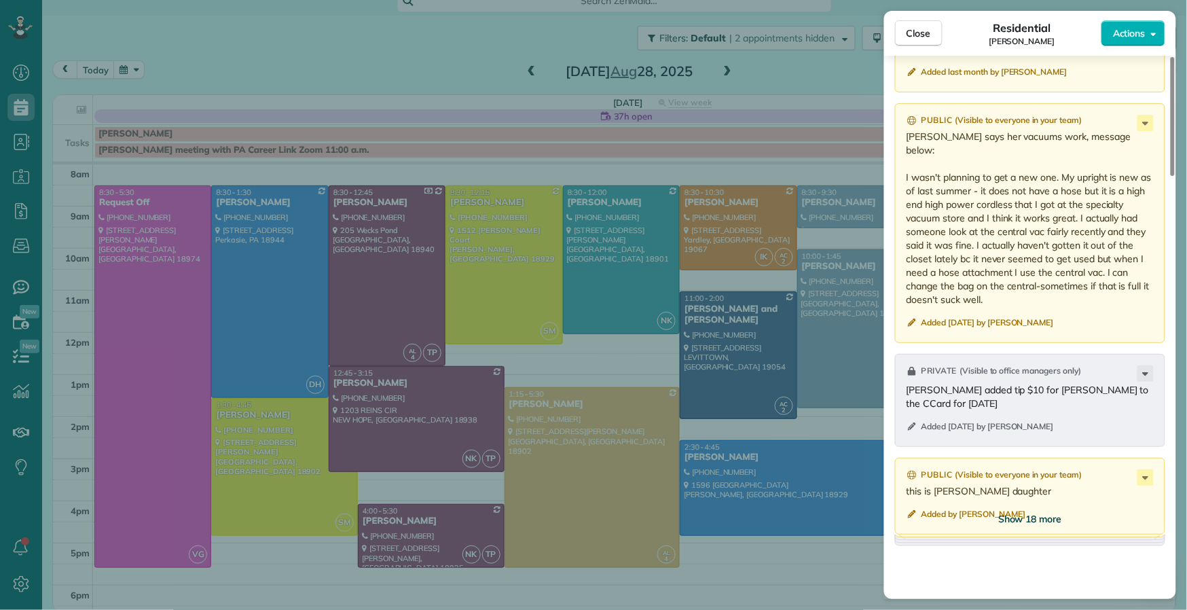
click at [1042, 526] on span "Show 18 more" at bounding box center [1030, 519] width 64 height 14
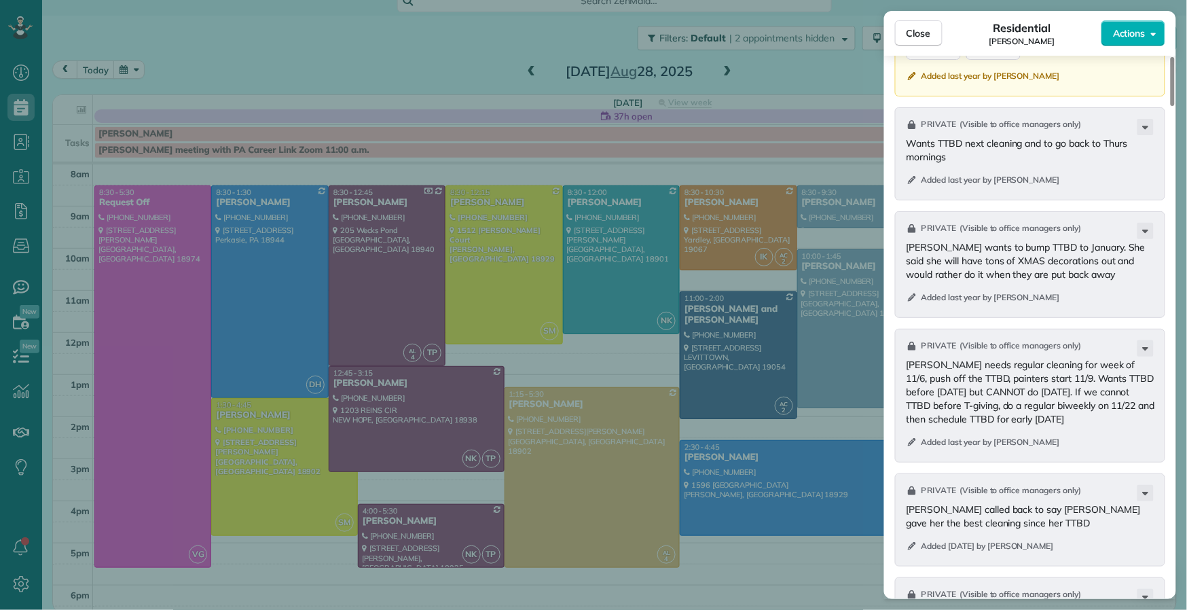
scroll to position [3898, 0]
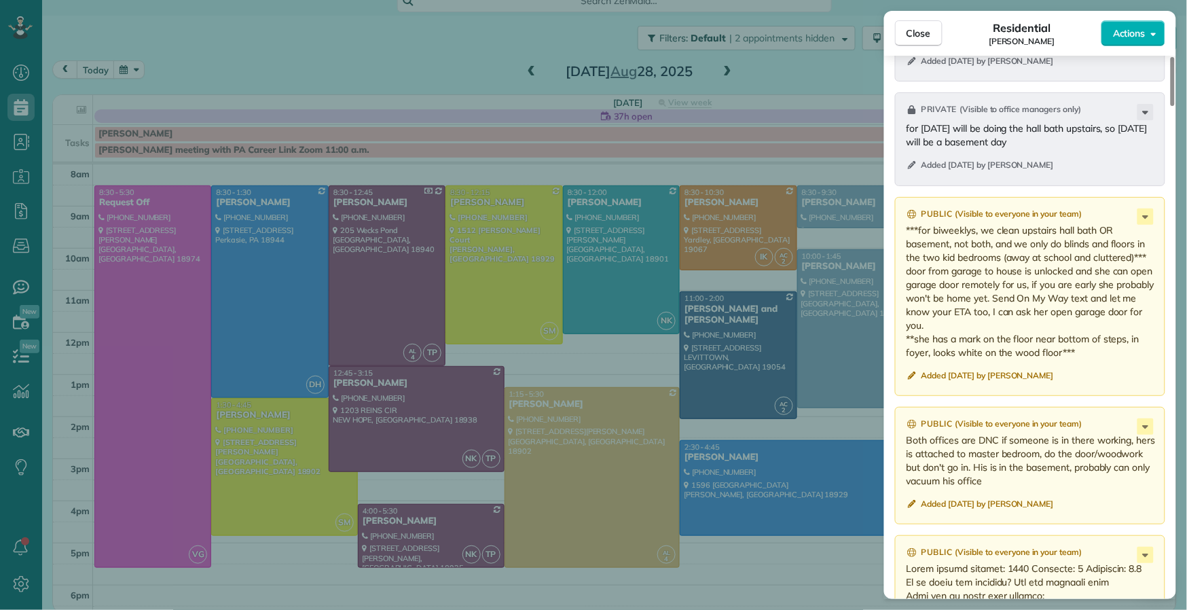
drag, startPoint x: 911, startPoint y: 28, endPoint x: 828, endPoint y: 320, distance: 303.3
click at [911, 28] on span "Close" at bounding box center [919, 33] width 24 height 14
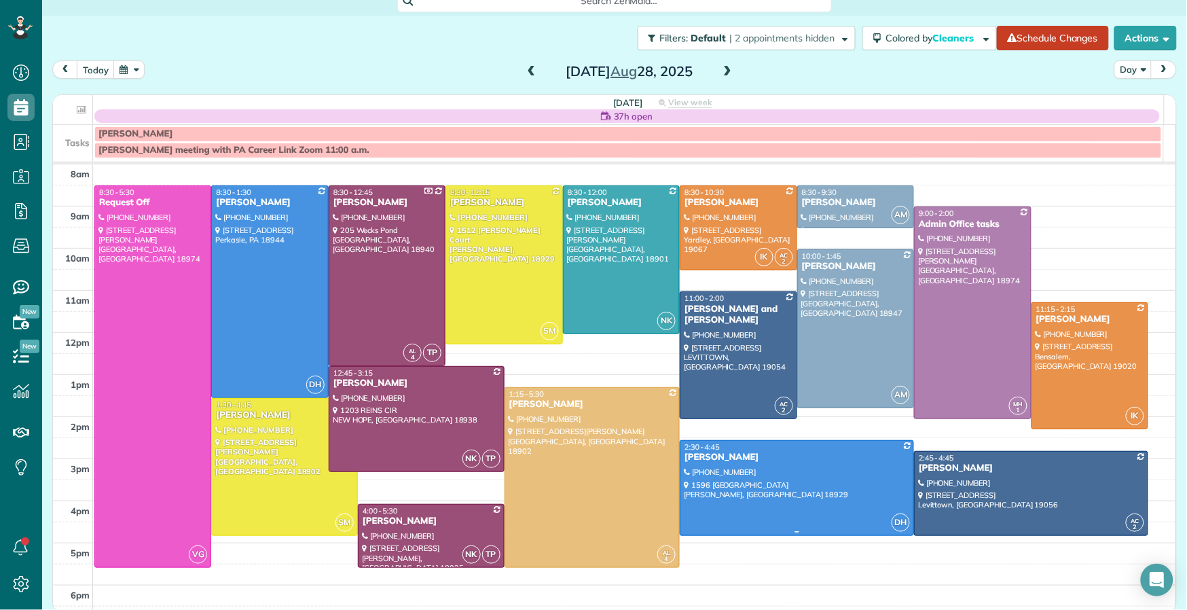
scroll to position [39, 0]
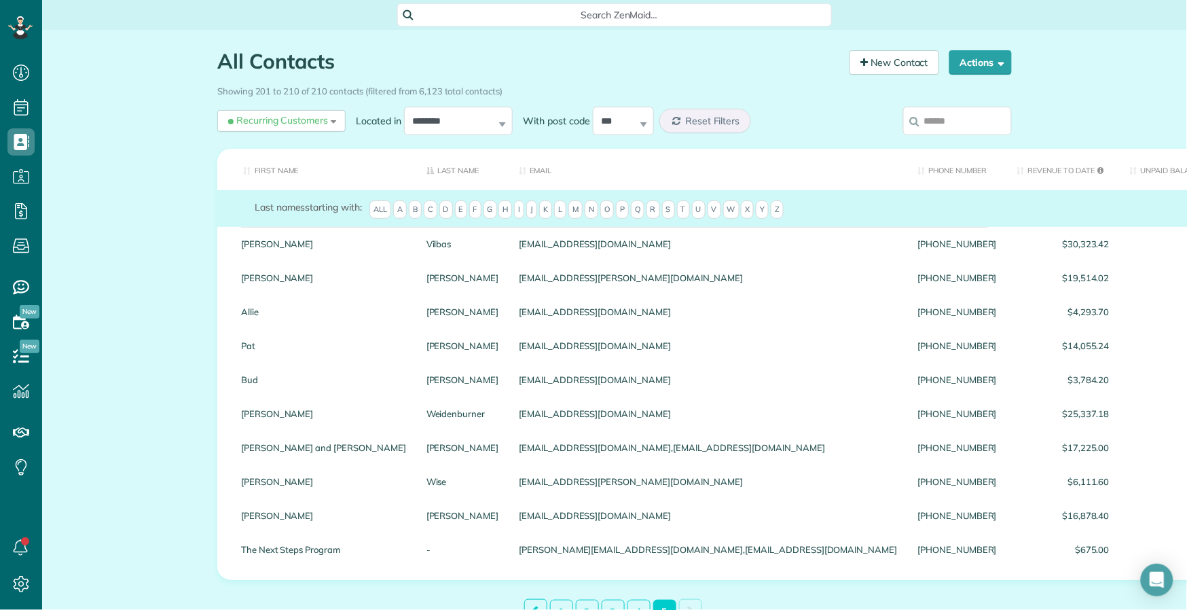
scroll to position [5, 5]
